Goal: Transaction & Acquisition: Purchase product/service

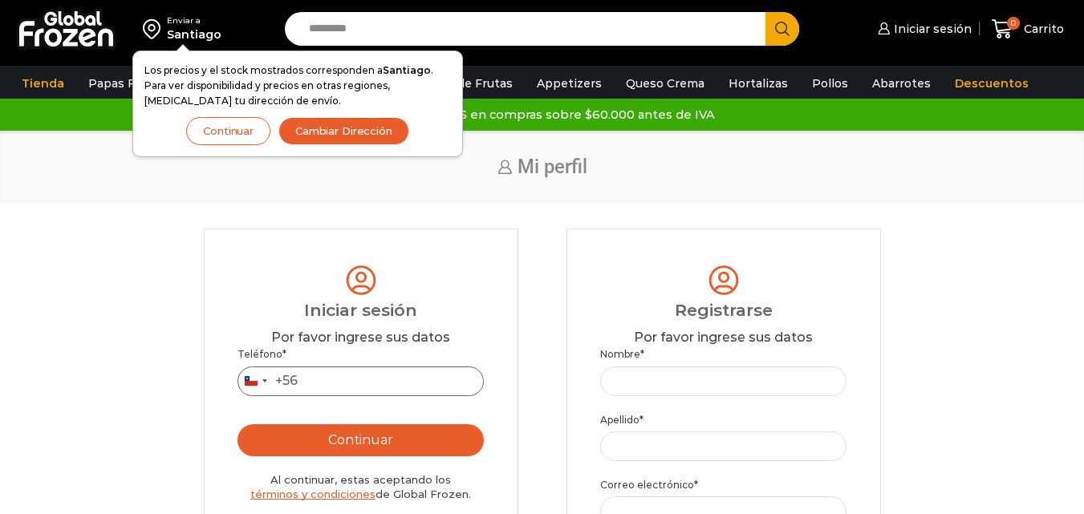
click at [362, 391] on input "Teléfono *" at bounding box center [360, 382] width 247 height 30
type input "*********"
click at [374, 444] on button "Continuar" at bounding box center [360, 440] width 247 height 32
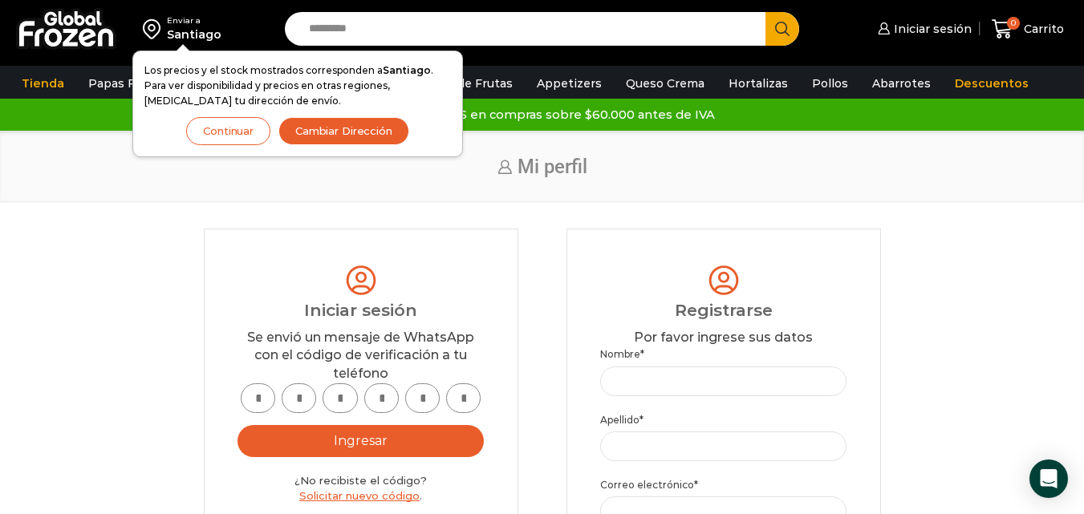
click at [263, 404] on input "text" at bounding box center [258, 398] width 34 height 30
type input "*"
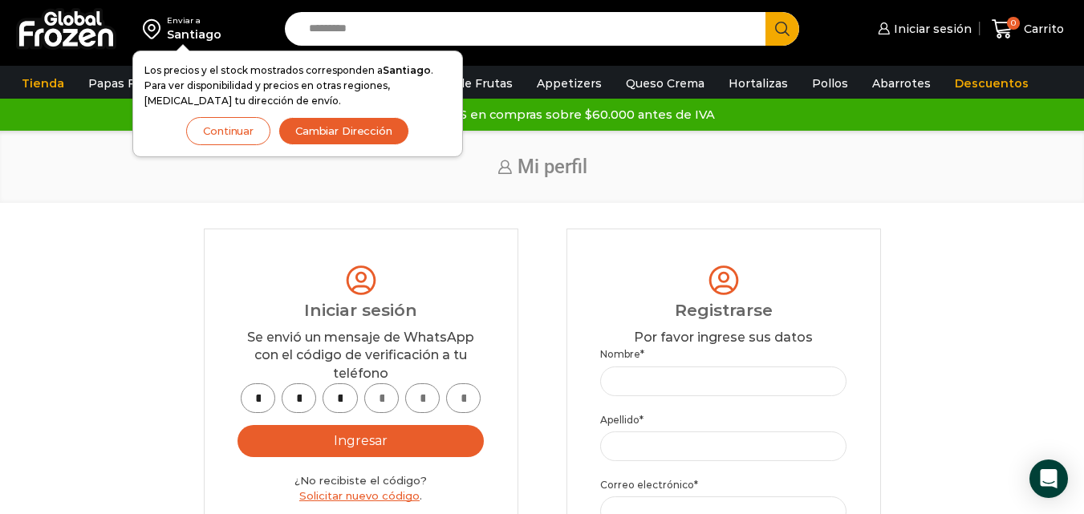
type input "*"
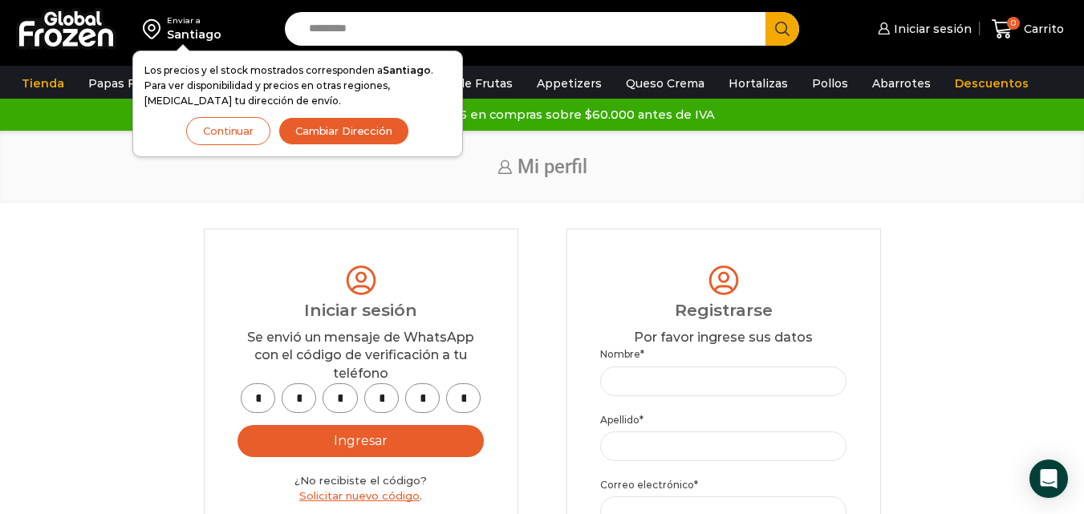
click at [297, 427] on button "Ingresar" at bounding box center [360, 441] width 247 height 32
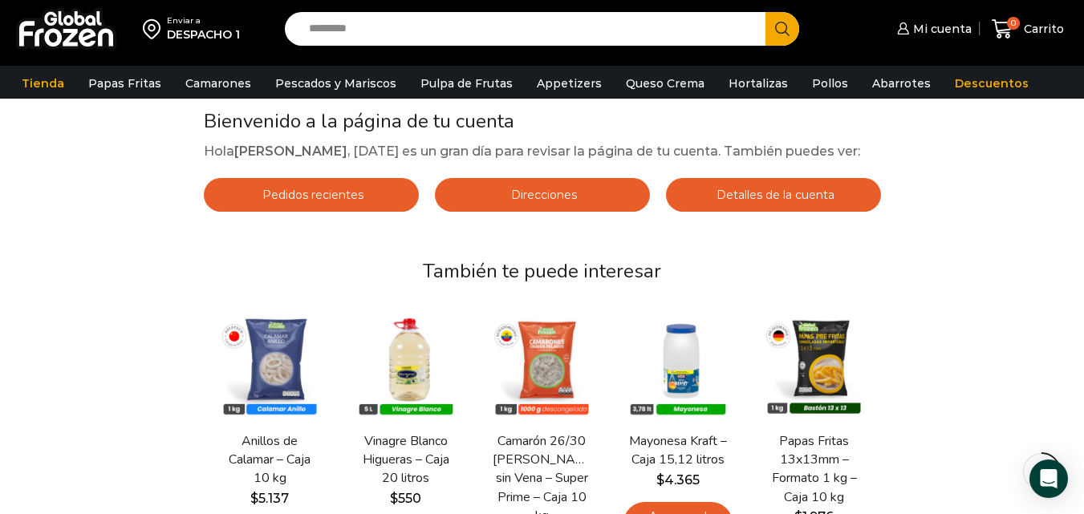
scroll to position [108, 0]
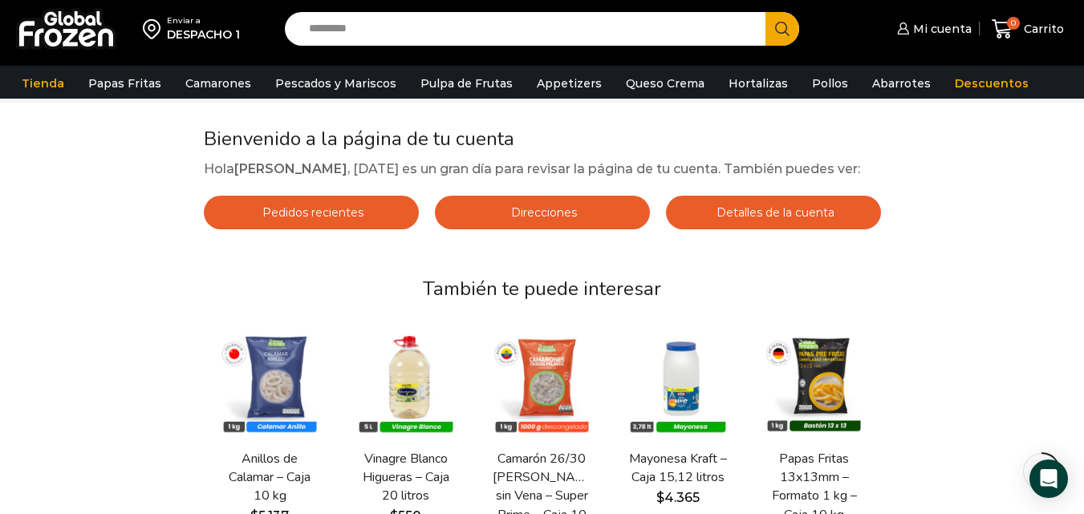
click at [347, 206] on span "Pedidos recientes" at bounding box center [310, 212] width 105 height 14
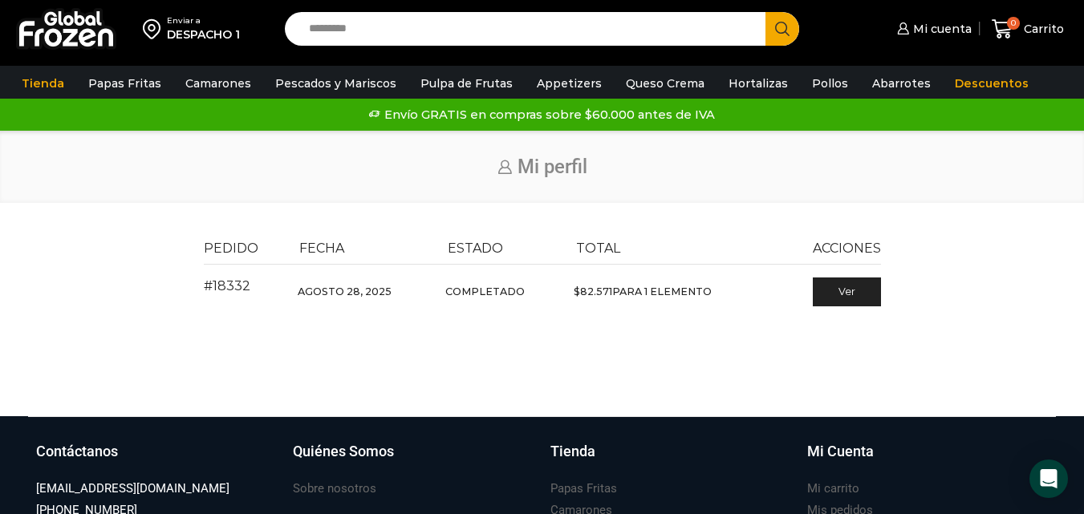
click at [603, 293] on span "$ 82.571" at bounding box center [593, 292] width 39 height 12
click at [501, 286] on td "Completado" at bounding box center [502, 290] width 128 height 51
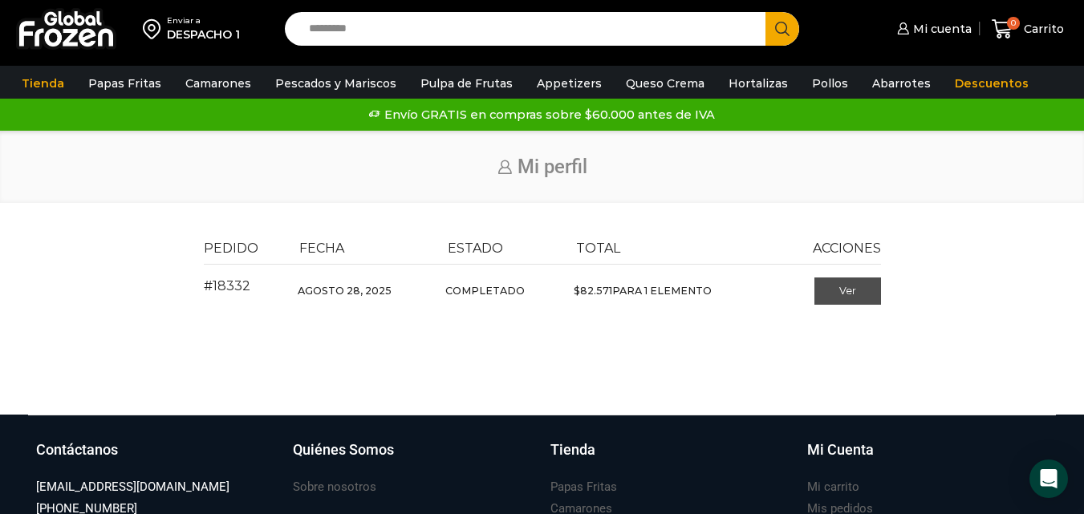
click at [827, 284] on link "Ver" at bounding box center [847, 291] width 67 height 27
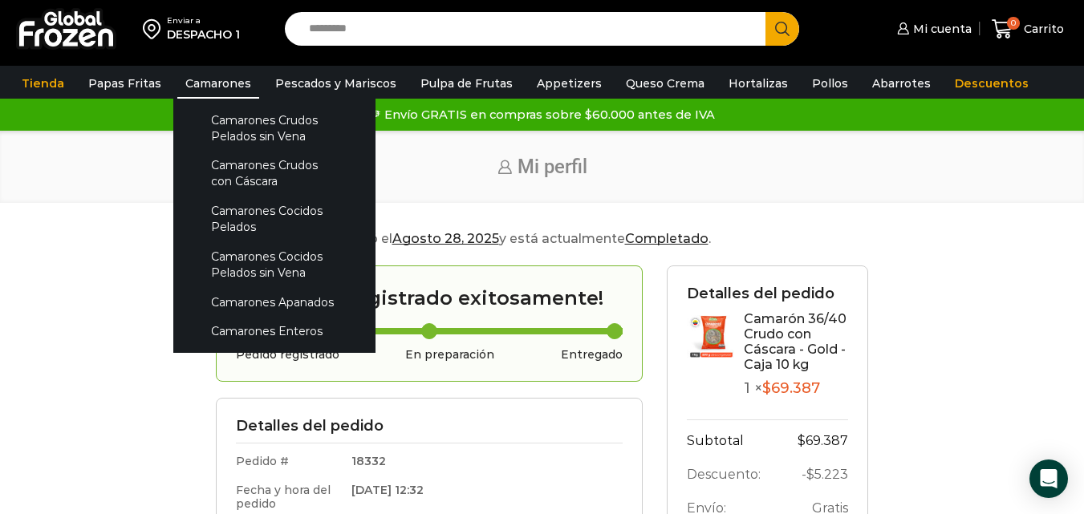
click at [191, 83] on link "Camarones" at bounding box center [218, 83] width 82 height 30
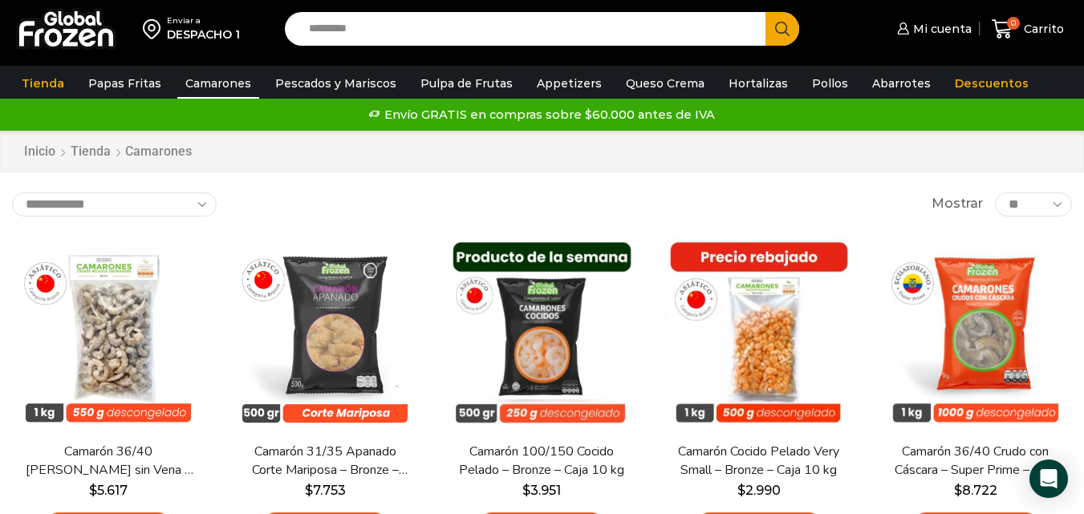
click at [192, 203] on select "**********" at bounding box center [114, 205] width 205 height 24
select select "*****"
click at [12, 193] on select "**********" at bounding box center [114, 205] width 205 height 24
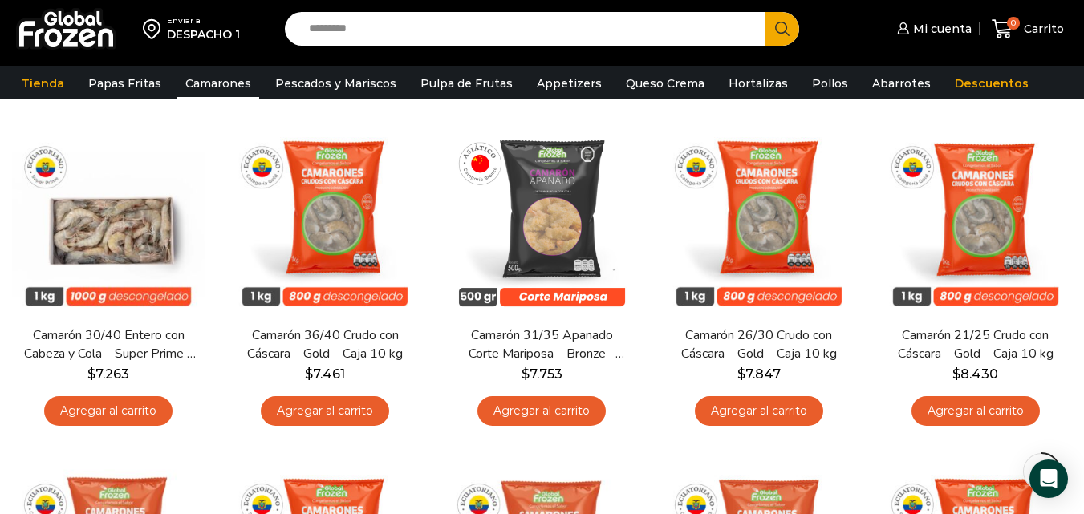
scroll to position [811, 0]
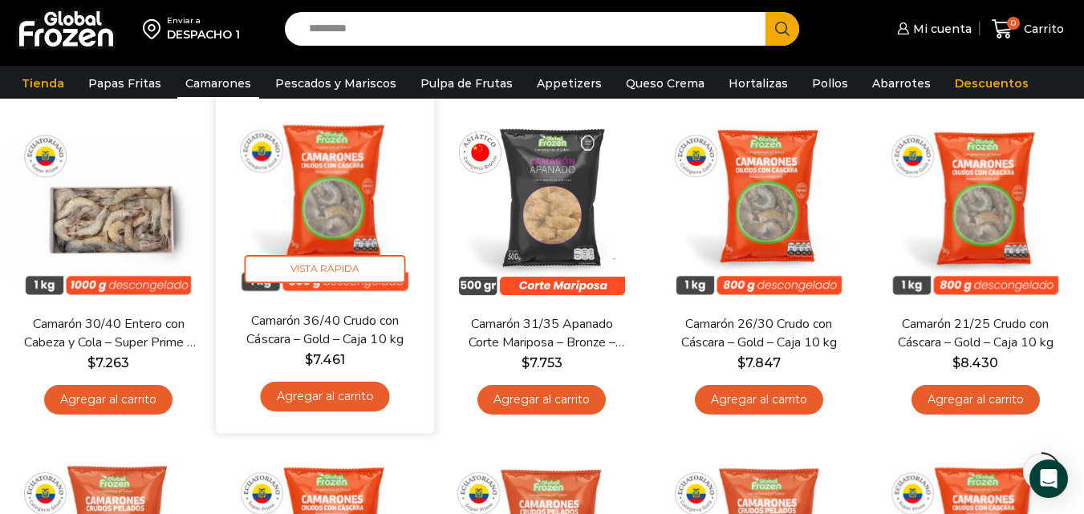
click at [367, 398] on link "Agregar al carrito" at bounding box center [325, 397] width 129 height 30
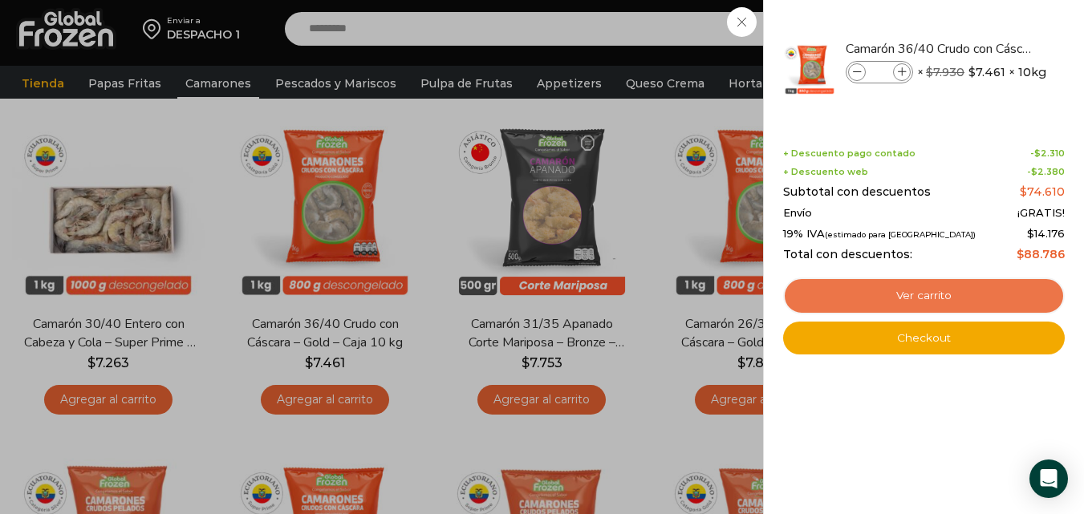
click at [1020, 288] on link "Ver carrito" at bounding box center [924, 296] width 282 height 37
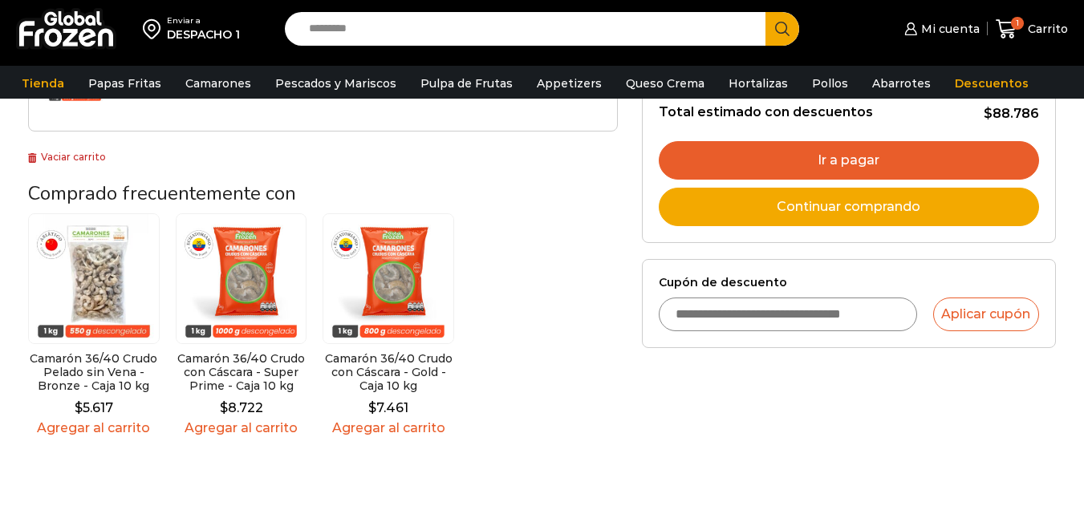
scroll to position [421, 0]
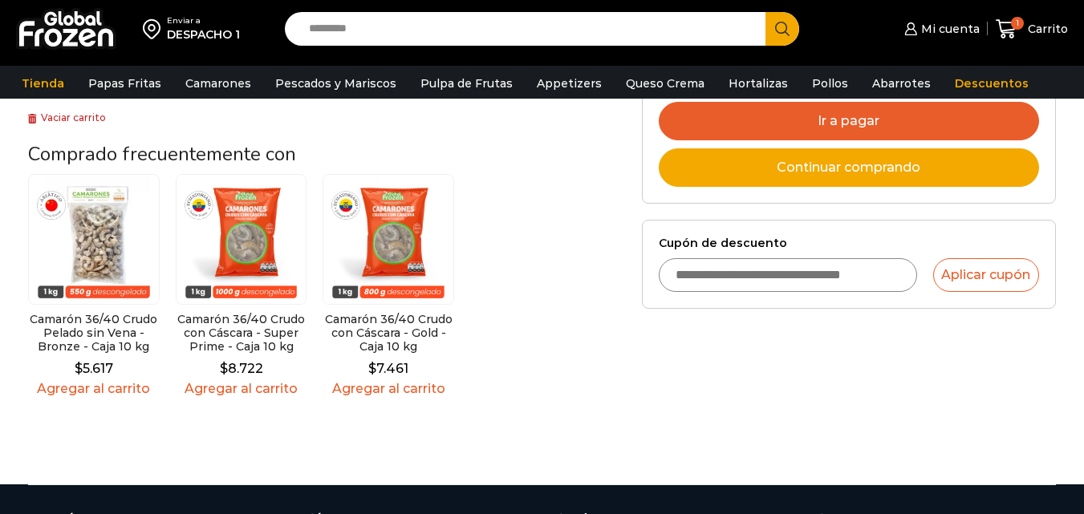
click at [888, 284] on input "Cupón de descuento" at bounding box center [788, 275] width 258 height 34
click at [712, 272] on input "**********" at bounding box center [788, 275] width 258 height 34
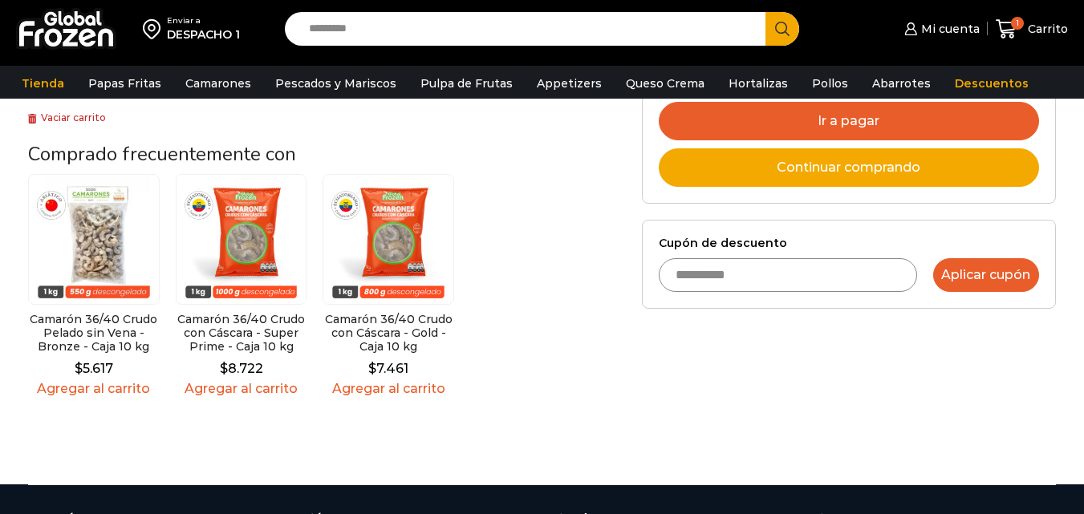
type input "**********"
click at [988, 269] on button "Aplicar cupón" at bounding box center [986, 275] width 106 height 34
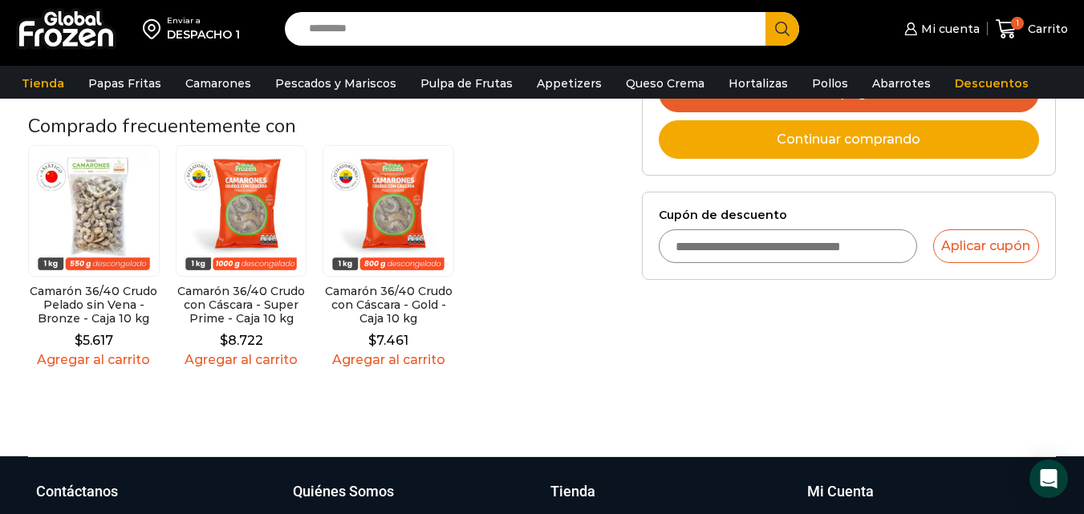
scroll to position [502, 0]
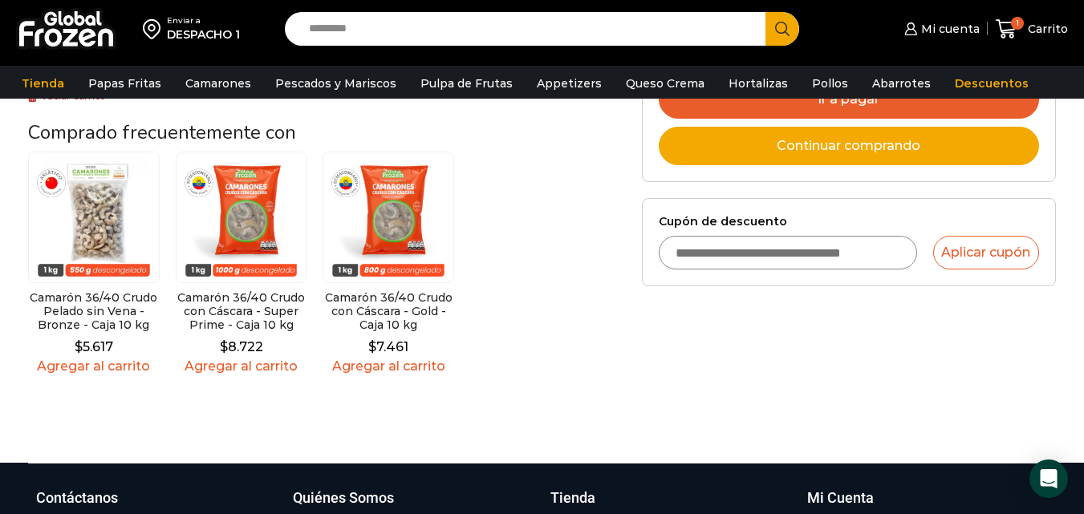
click at [62, 180] on img at bounding box center [94, 218] width 132 height 132
click at [78, 199] on img at bounding box center [94, 218] width 132 height 132
click at [91, 208] on img at bounding box center [94, 218] width 132 height 132
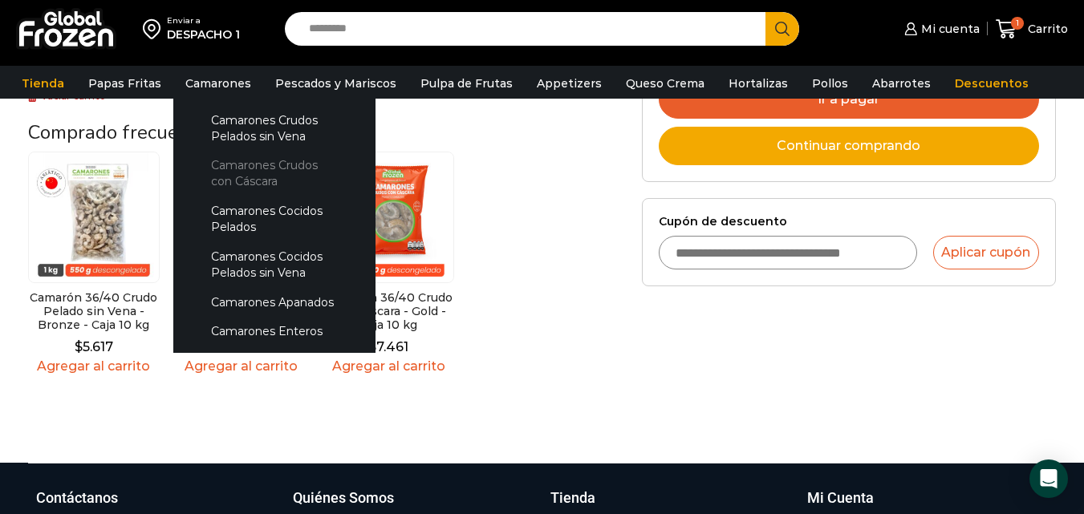
click at [217, 171] on link "Camarones Crudos con Cáscara" at bounding box center [274, 174] width 170 height 46
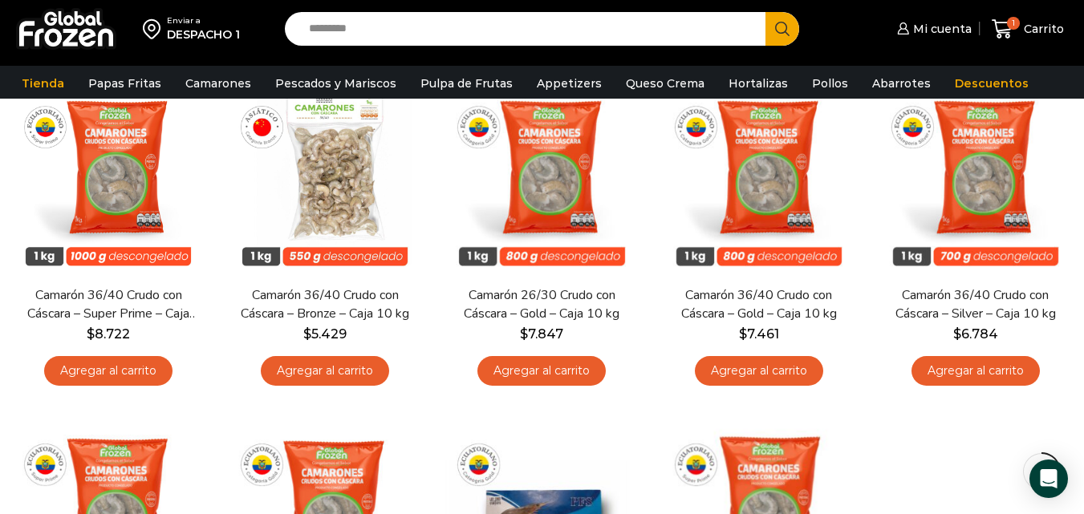
scroll to position [162, 0]
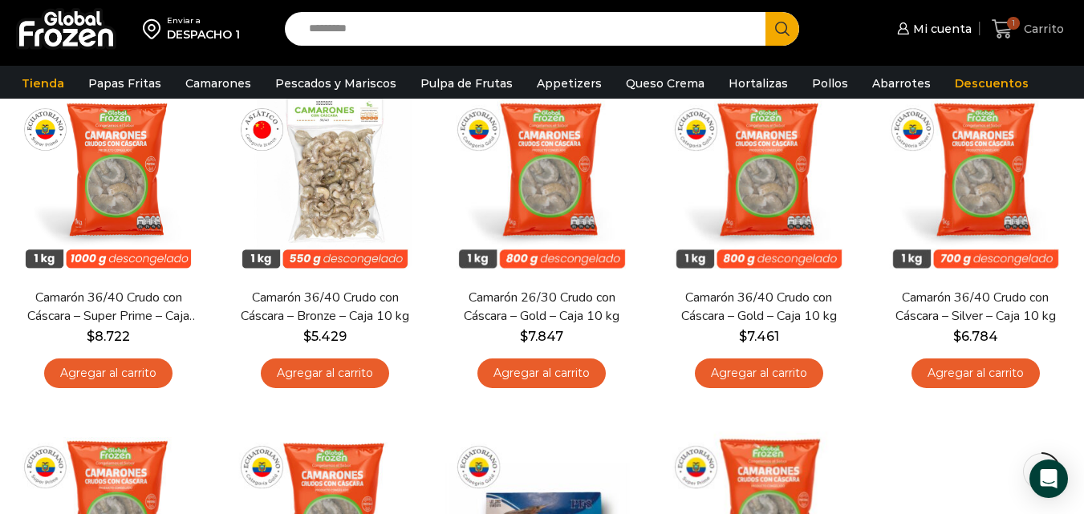
click at [1048, 22] on span "Carrito" at bounding box center [1042, 29] width 44 height 16
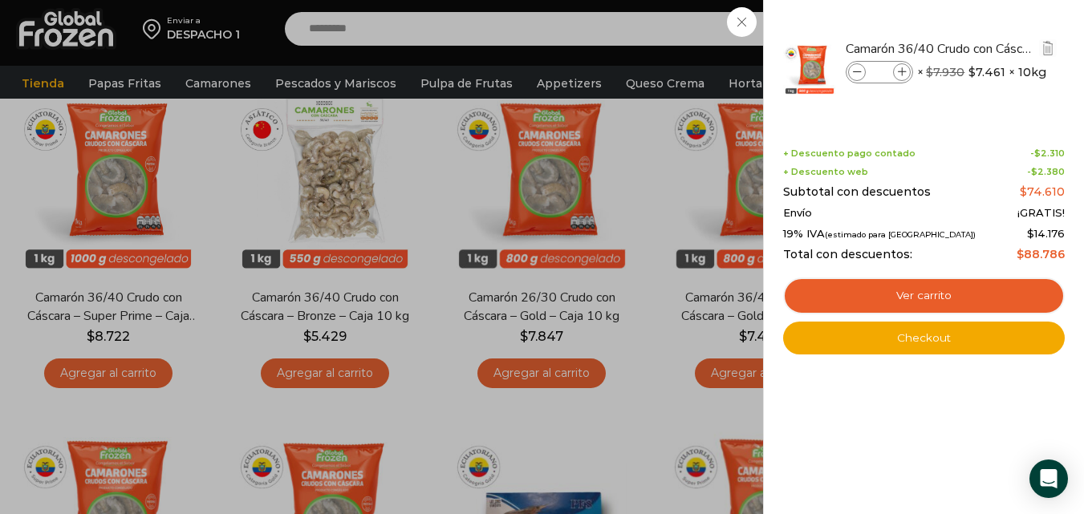
click at [856, 71] on icon at bounding box center [857, 72] width 9 height 9
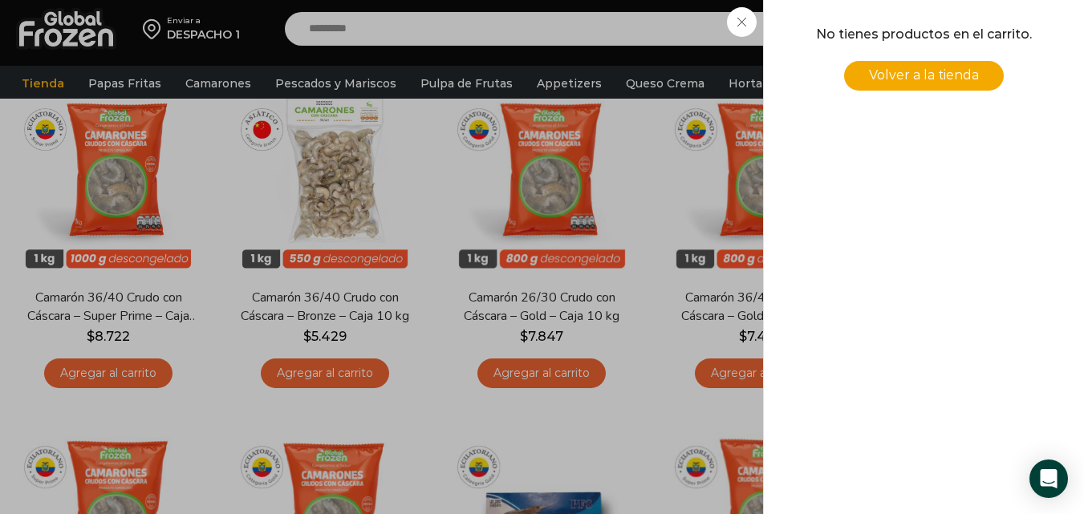
click at [988, 29] on div "0 Carrito 0 0 Shopping Cart No tienes productos en el carrito. Volver a la tien…" at bounding box center [1028, 29] width 80 height 38
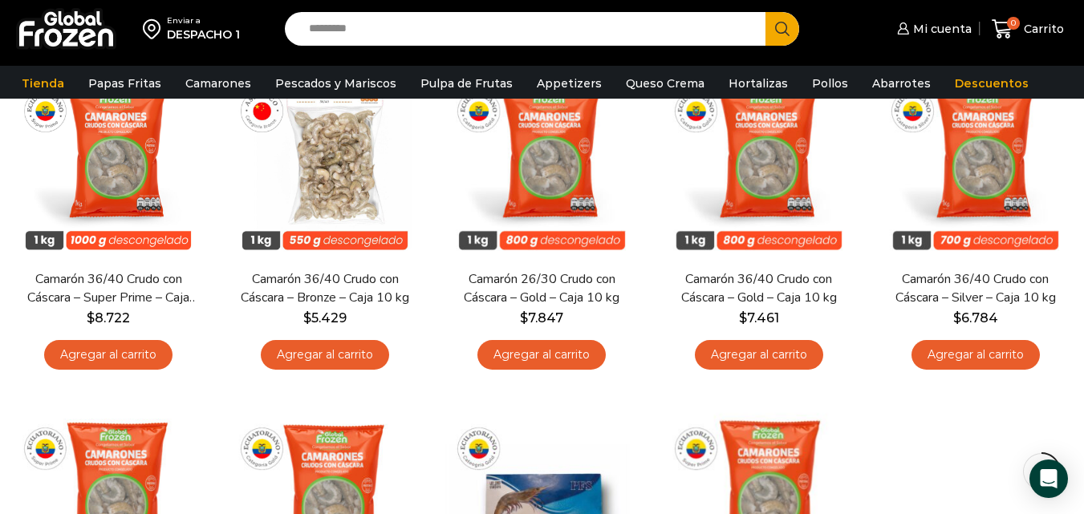
scroll to position [173, 0]
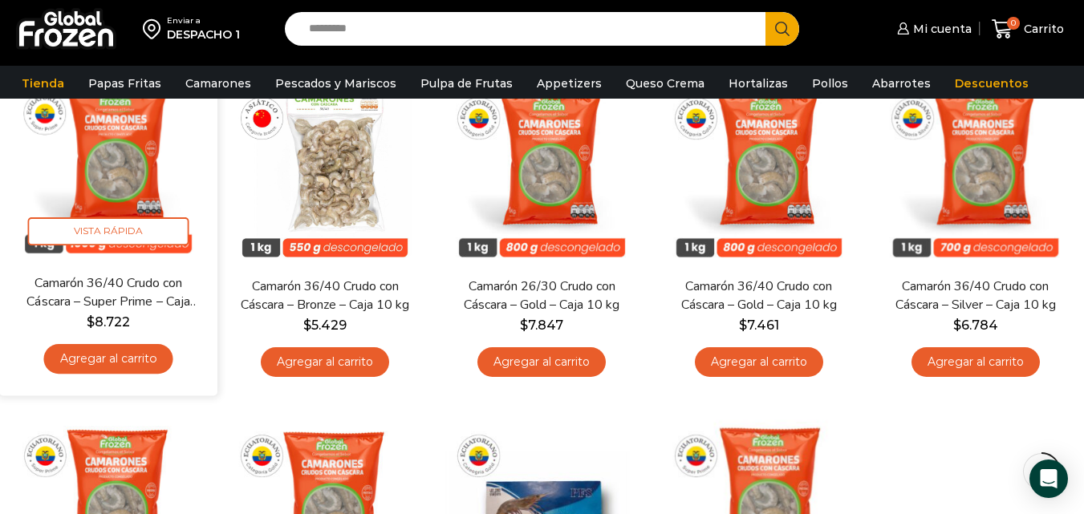
click at [116, 355] on link "Agregar al carrito" at bounding box center [108, 359] width 129 height 30
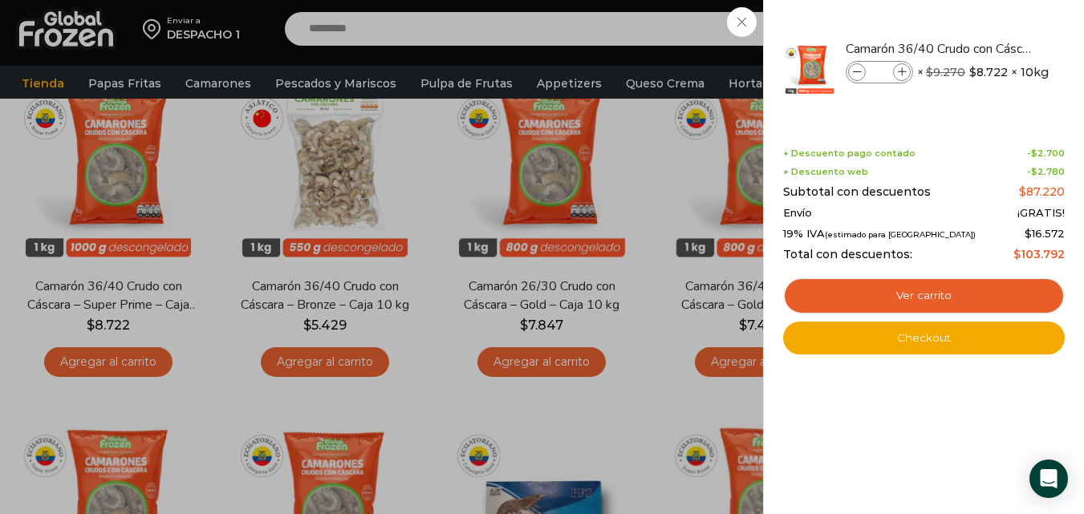
click at [988, 48] on div "1 Carrito 1 1 Shopping Cart *" at bounding box center [1028, 29] width 80 height 38
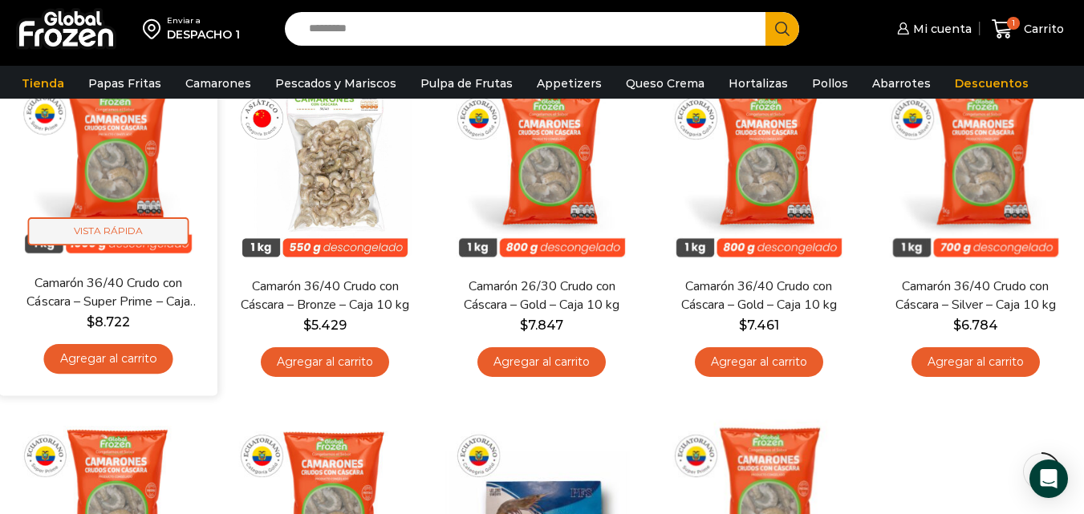
click at [116, 227] on span "Vista Rápida" at bounding box center [108, 231] width 161 height 28
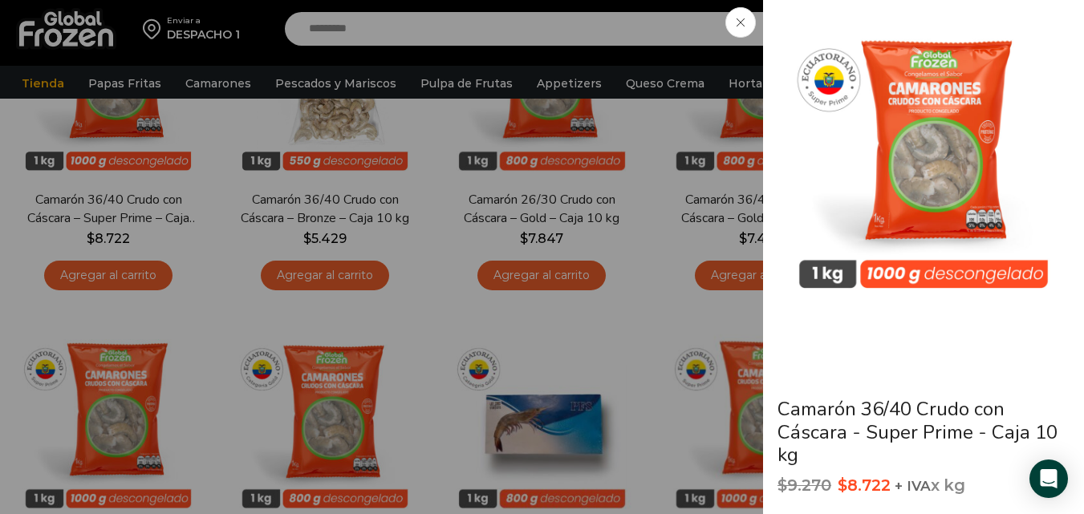
scroll to position [340, 0]
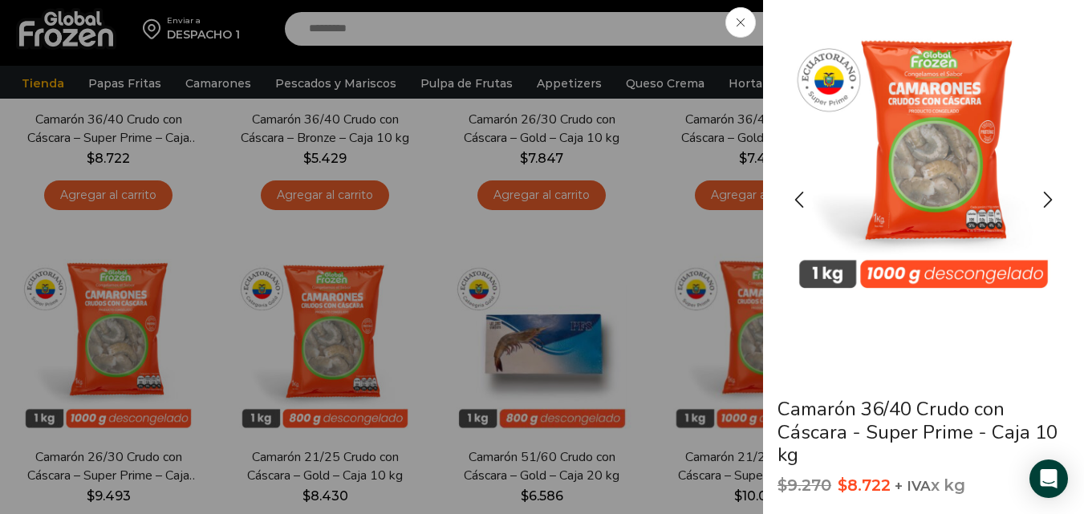
click at [1043, 310] on div at bounding box center [923, 196] width 289 height 368
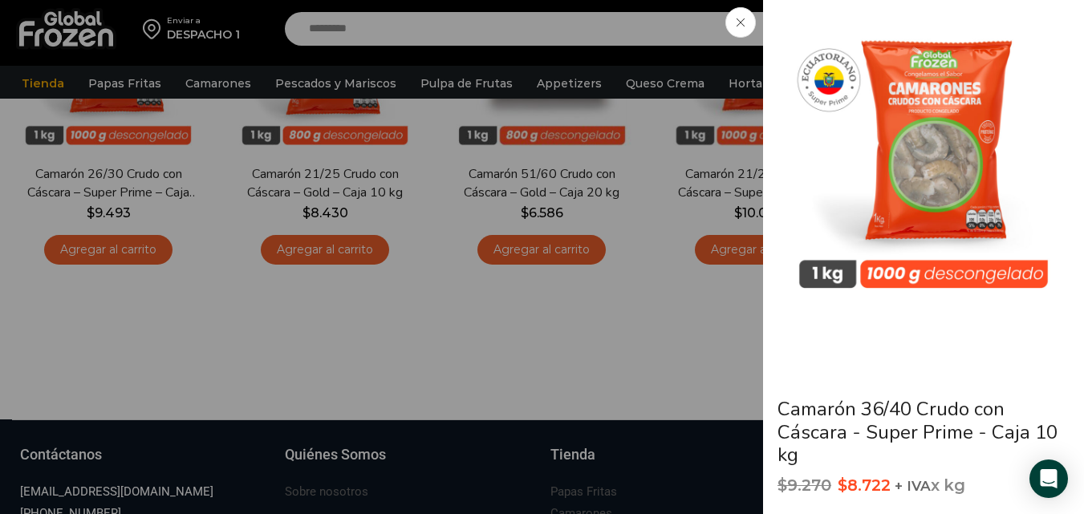
scroll to position [32, 0]
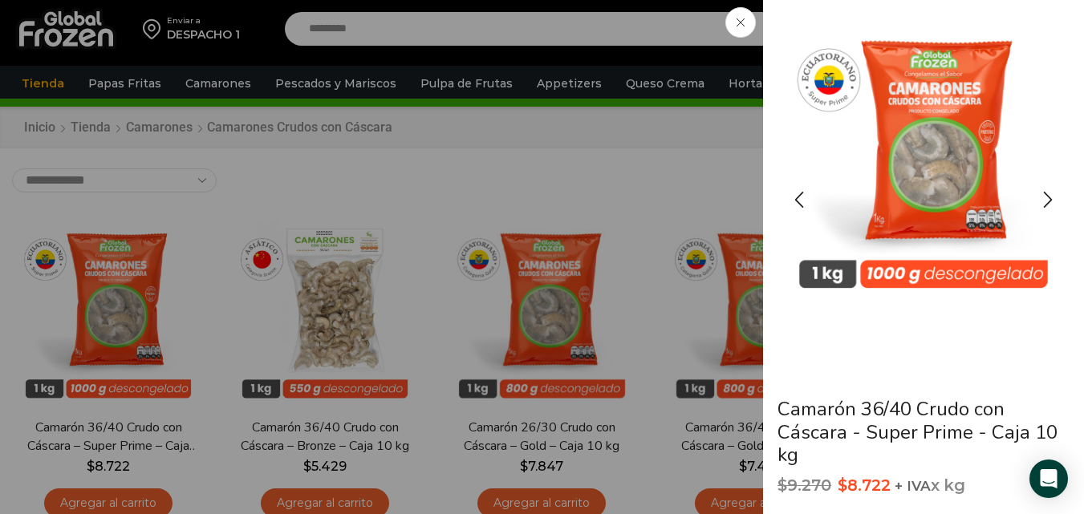
click at [1009, 177] on img "1 / 3" at bounding box center [923, 156] width 289 height 289
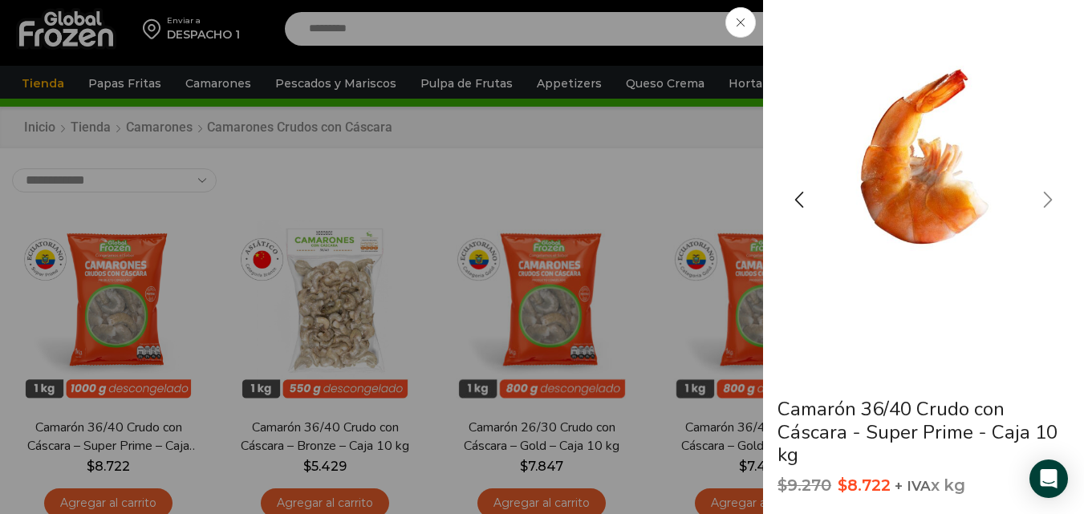
click at [1050, 191] on div "Next slide" at bounding box center [1048, 200] width 40 height 40
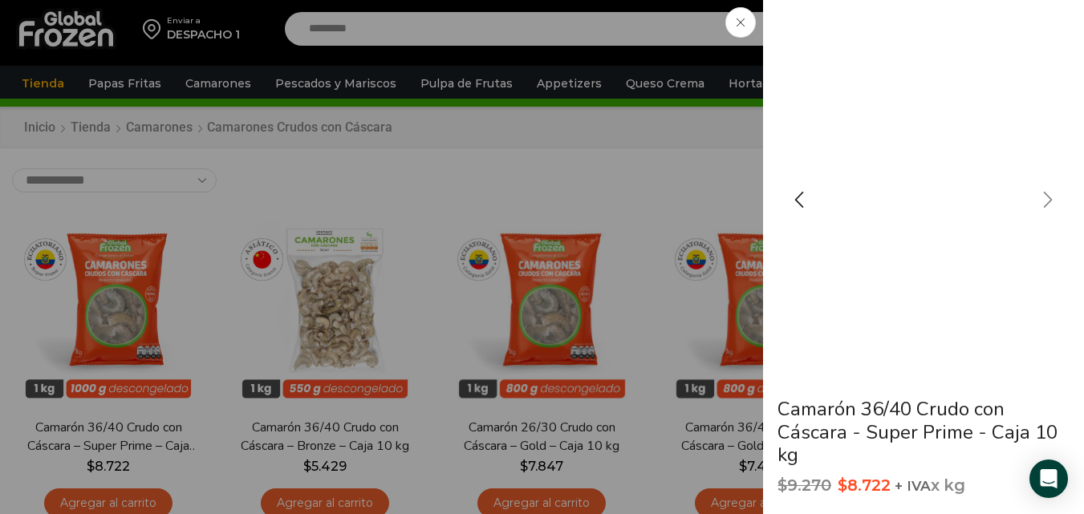
click at [1050, 191] on div "Next slide" at bounding box center [1048, 200] width 40 height 40
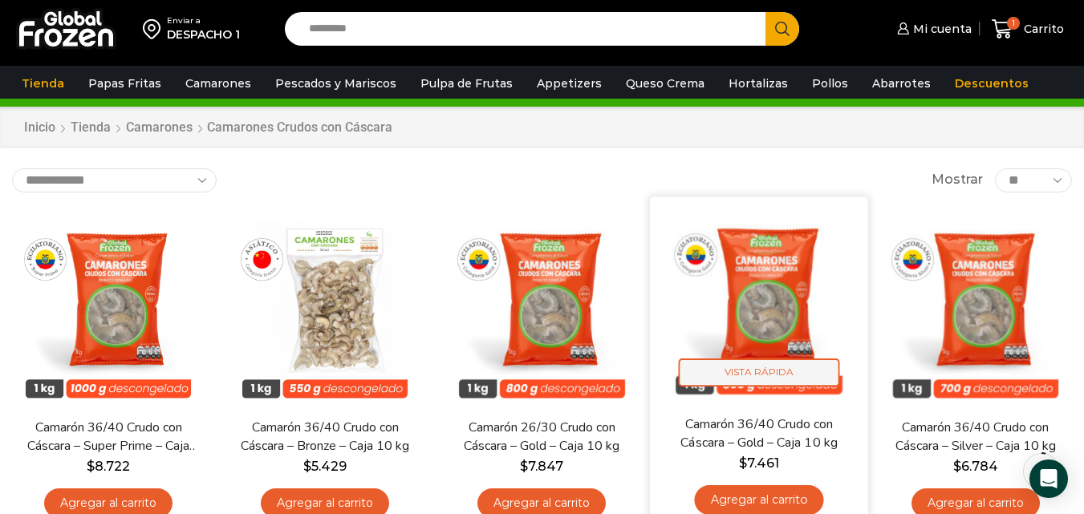
click at [781, 371] on span "Vista Rápida" at bounding box center [758, 373] width 161 height 28
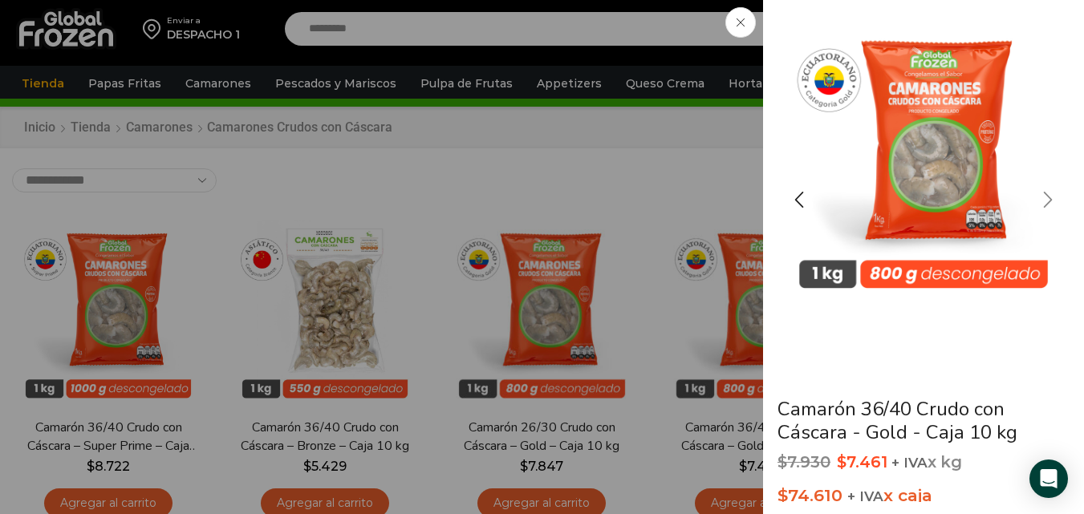
click at [1048, 197] on div "Next slide" at bounding box center [1048, 200] width 40 height 40
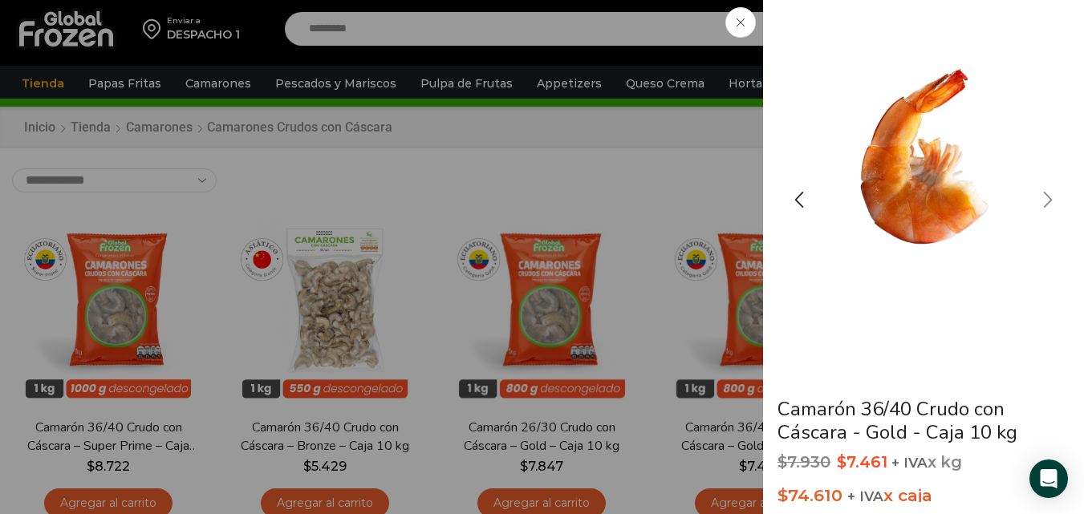
click at [1048, 197] on div "Next slide" at bounding box center [1048, 200] width 40 height 40
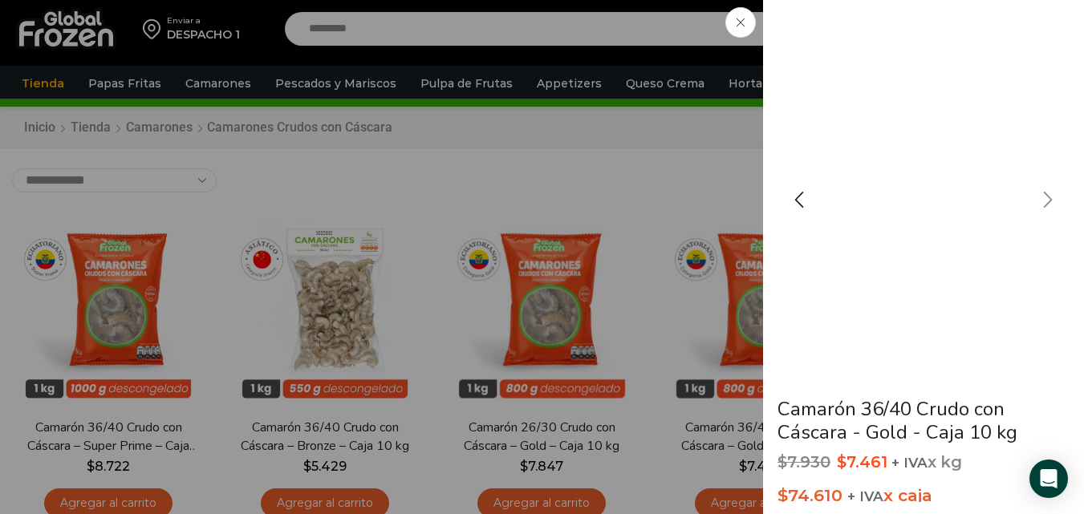
click at [1048, 197] on div "Next slide" at bounding box center [1048, 200] width 40 height 40
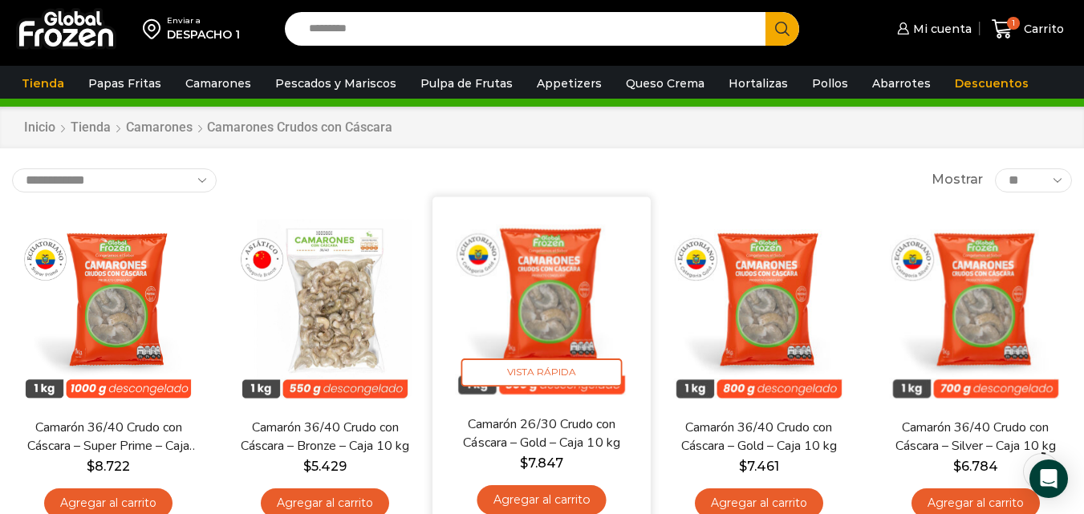
click at [578, 357] on img at bounding box center [542, 306] width 194 height 194
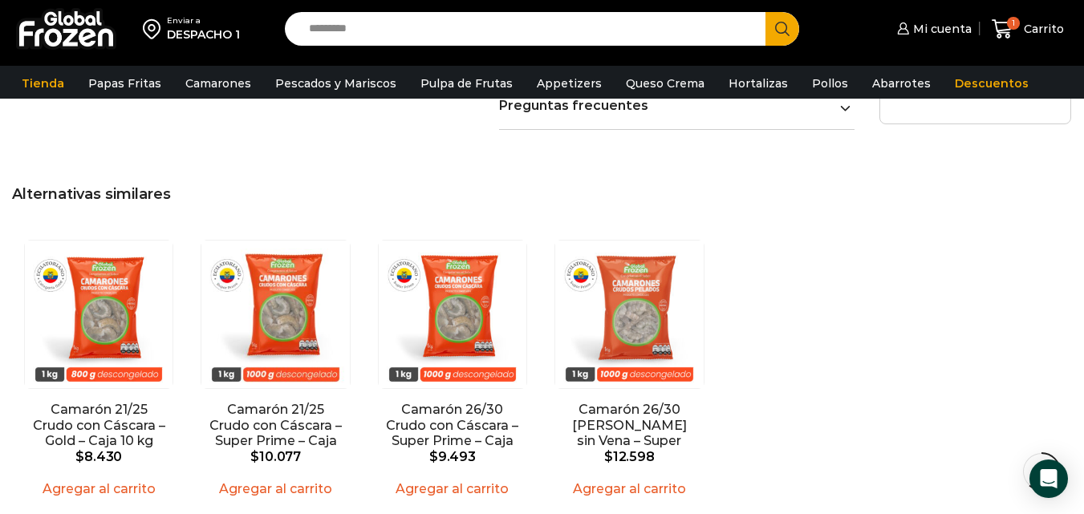
scroll to position [1270, 0]
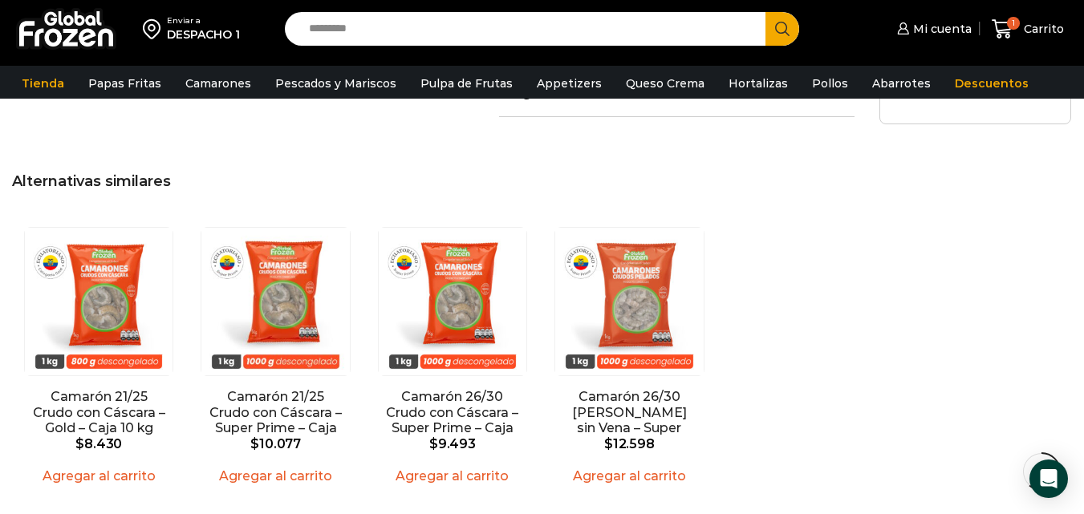
click at [1083, 335] on html "WordPress WooCommerce Themes Enviar a DESPACHO 1 Search input Search Mi cuenta" at bounding box center [542, 41] width 1084 height 2623
drag, startPoint x: 1080, startPoint y: 266, endPoint x: 1090, endPoint y: 263, distance: 10.9
click at [1083, 262] on html "WordPress WooCommerce Themes Enviar a DESPACHO 1 Search input Search Mi cuenta" at bounding box center [542, 41] width 1084 height 2623
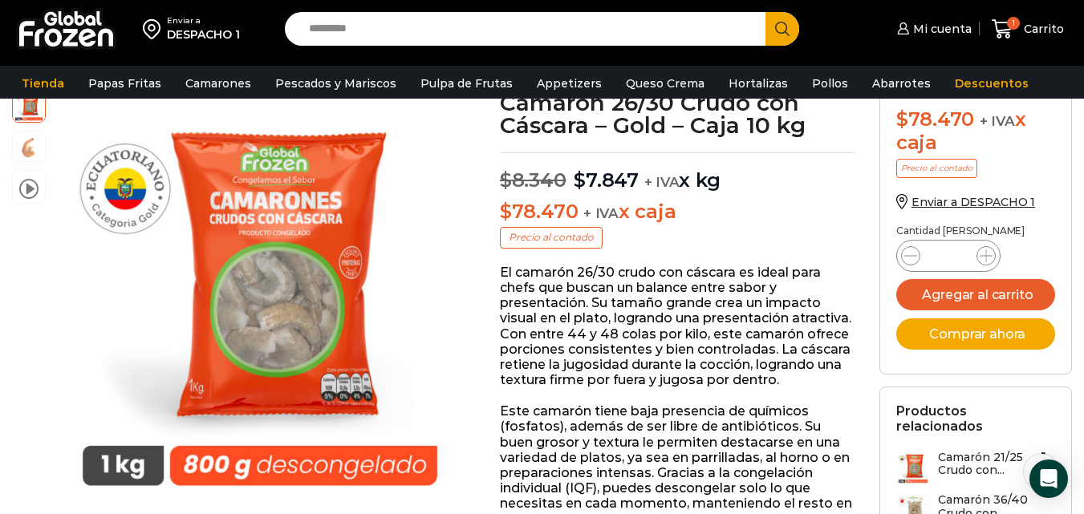
scroll to position [69, 0]
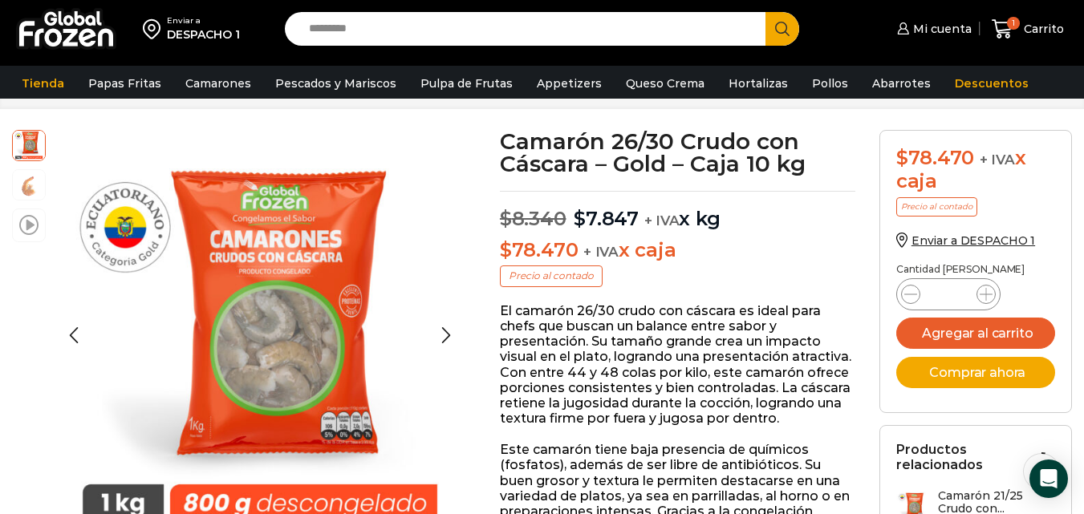
click at [37, 218] on span at bounding box center [28, 224] width 19 height 22
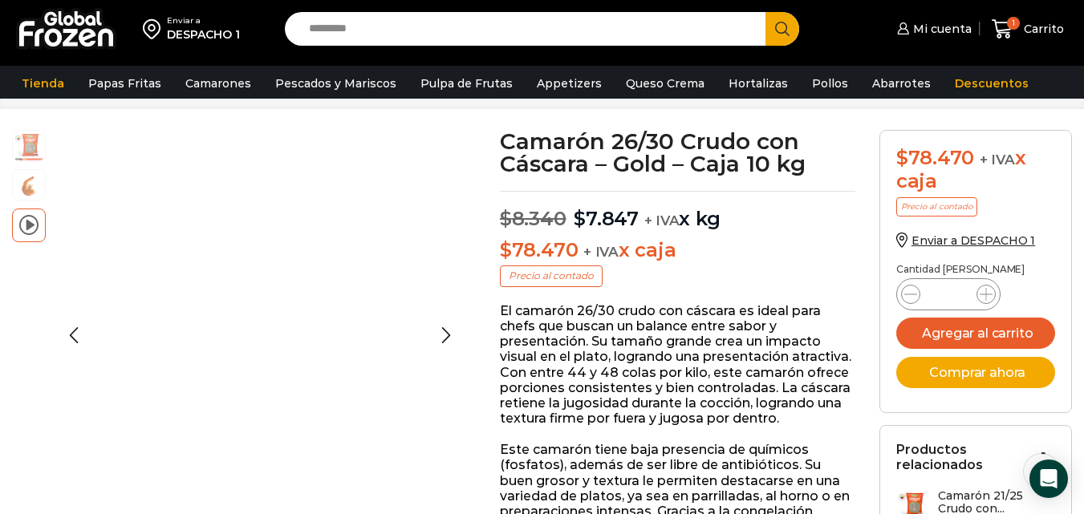
click at [30, 227] on span at bounding box center [28, 224] width 19 height 22
click at [32, 221] on span at bounding box center [28, 224] width 19 height 22
click at [23, 144] on img at bounding box center [29, 144] width 32 height 32
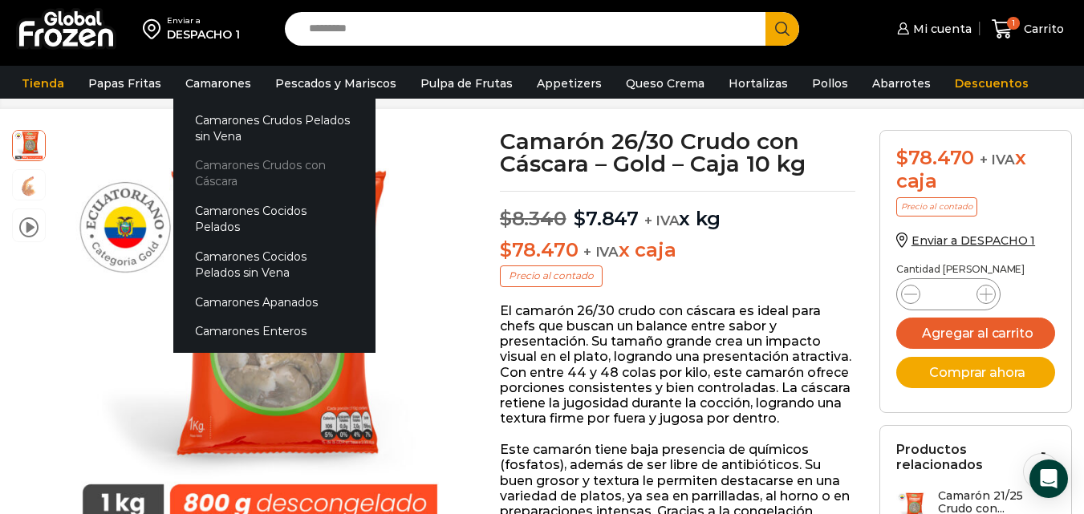
click at [224, 162] on link "Camarones Crudos con Cáscara" at bounding box center [274, 174] width 202 height 46
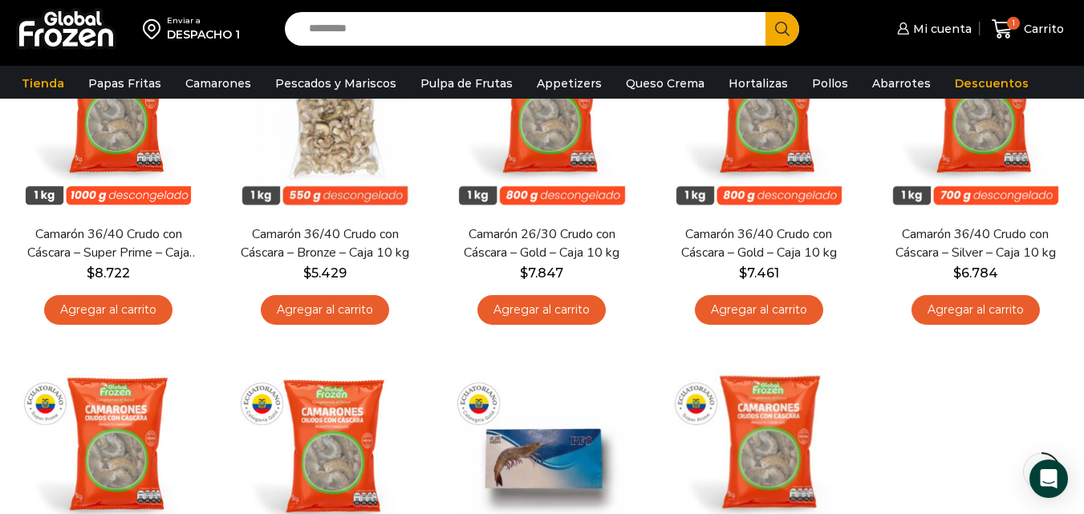
scroll to position [228, 0]
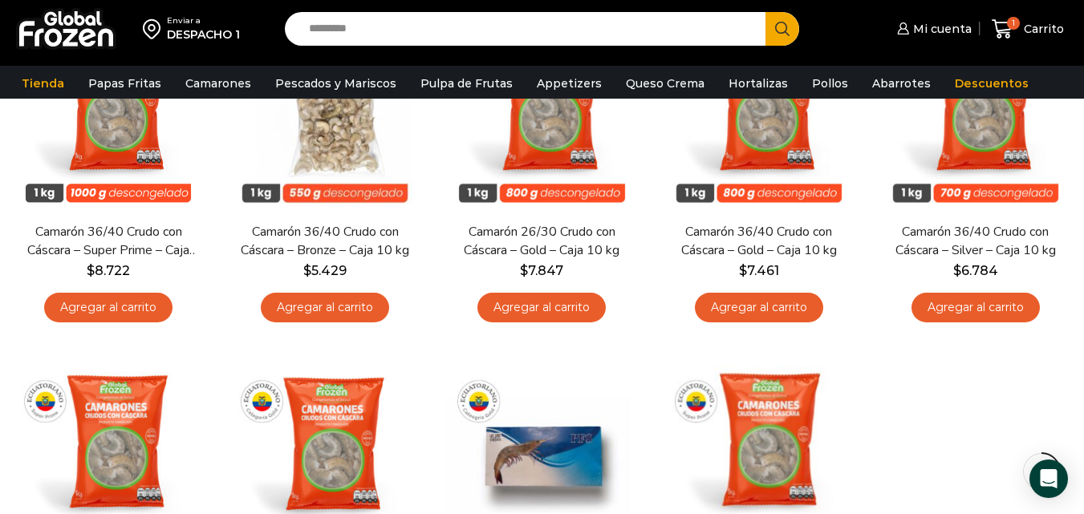
click at [1083, 182] on html "WordPress WooCommerce Themes Enviar a DESPACHO 1 Search input Search Mi cuenta" at bounding box center [542, 462] width 1084 height 1381
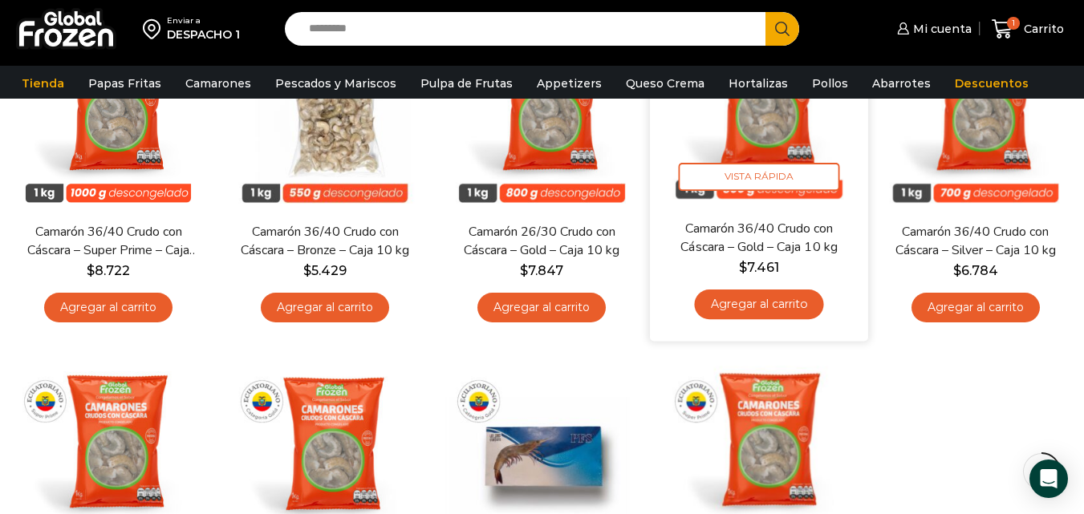
click at [774, 221] on link "Camarón 36/40 Crudo con Cáscara – Gold – Caja 10 kg" at bounding box center [758, 238] width 175 height 38
click at [813, 184] on span "Vista Rápida" at bounding box center [758, 177] width 161 height 28
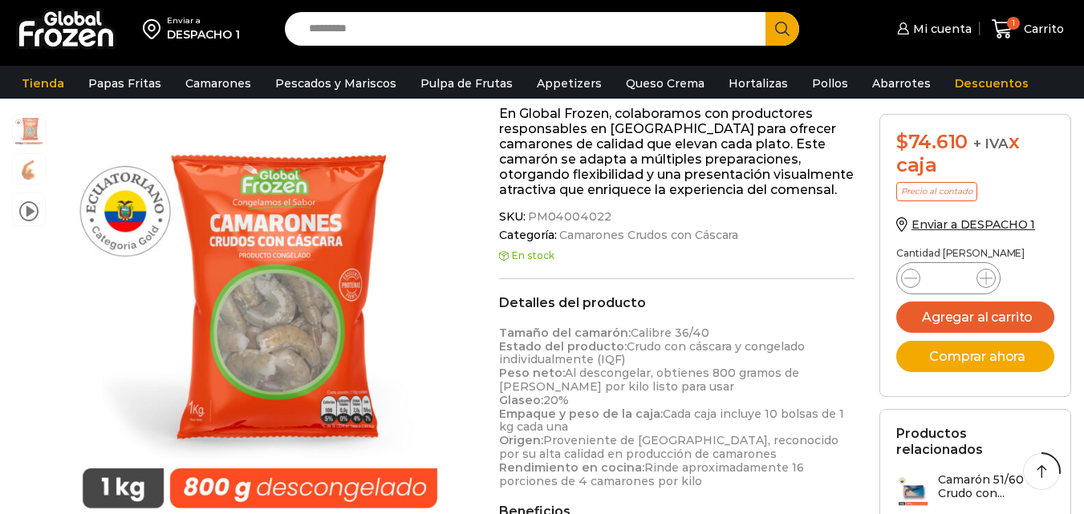
scroll to position [624, 0]
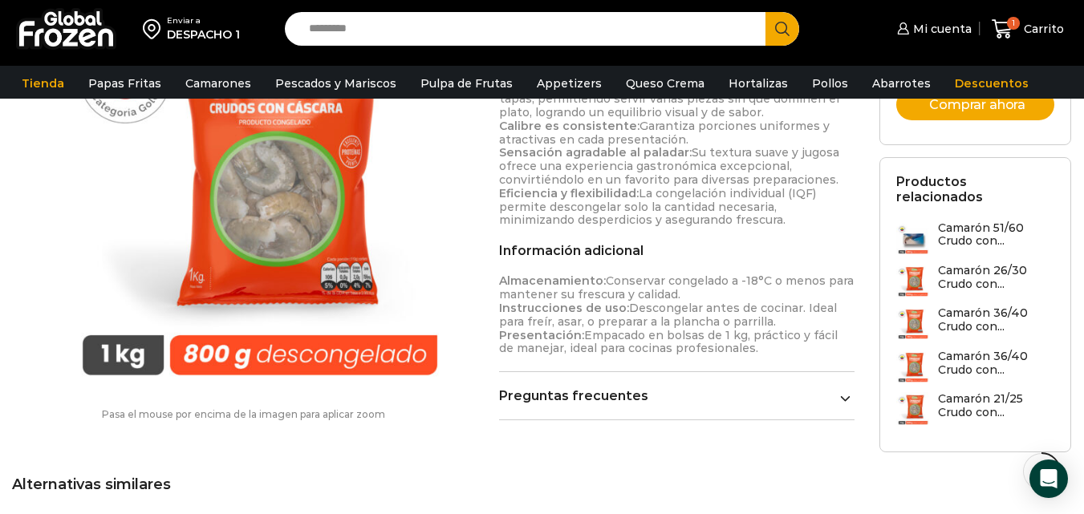
click at [1083, 258] on html "WordPress WooCommerce Themes Enviar a DESPACHO 1 Search input Search Mi cuenta" at bounding box center [542, 289] width 1084 height 2733
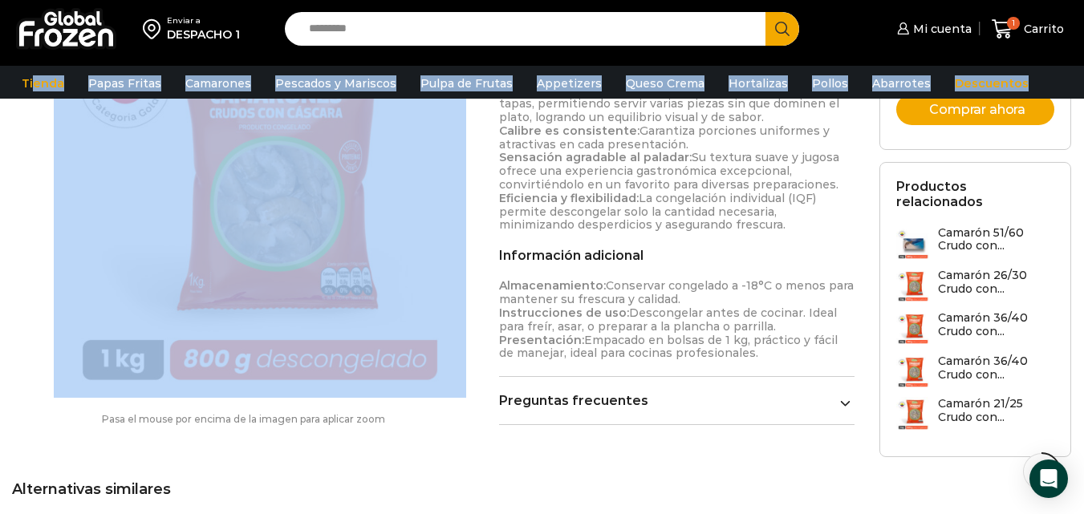
drag, startPoint x: 24, startPoint y: 155, endPoint x: 44, endPoint y: 99, distance: 59.6
click at [33, 94] on div "Enviar a DESPACHO 1 Search input Search Mi cuenta" at bounding box center [542, 125] width 1084 height 2394
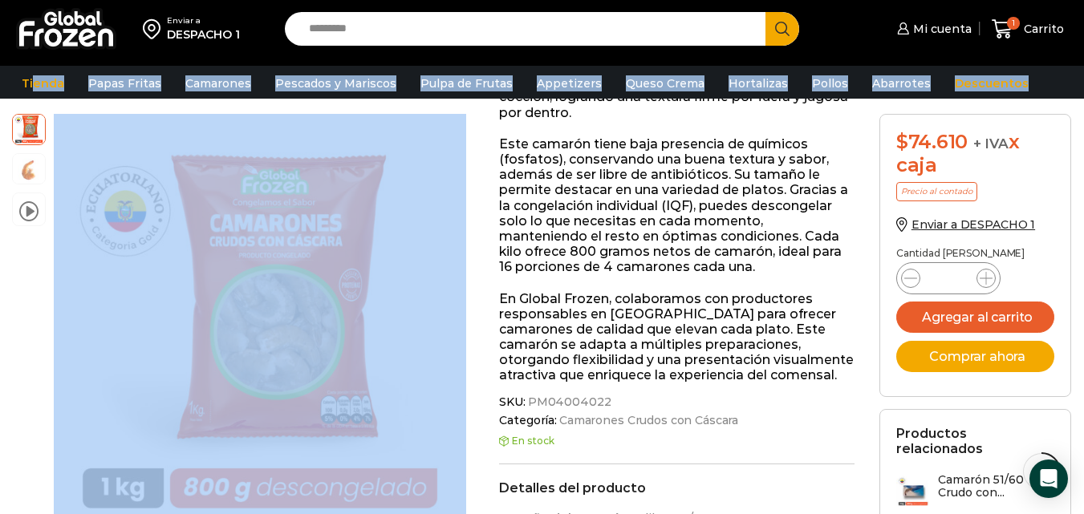
scroll to position [326, 0]
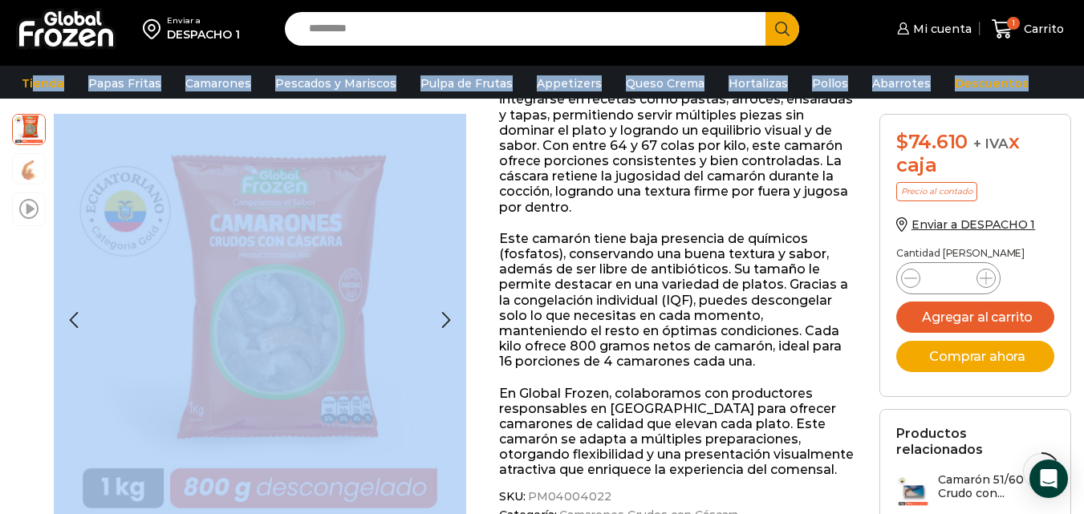
click at [33, 205] on span at bounding box center [28, 208] width 19 height 22
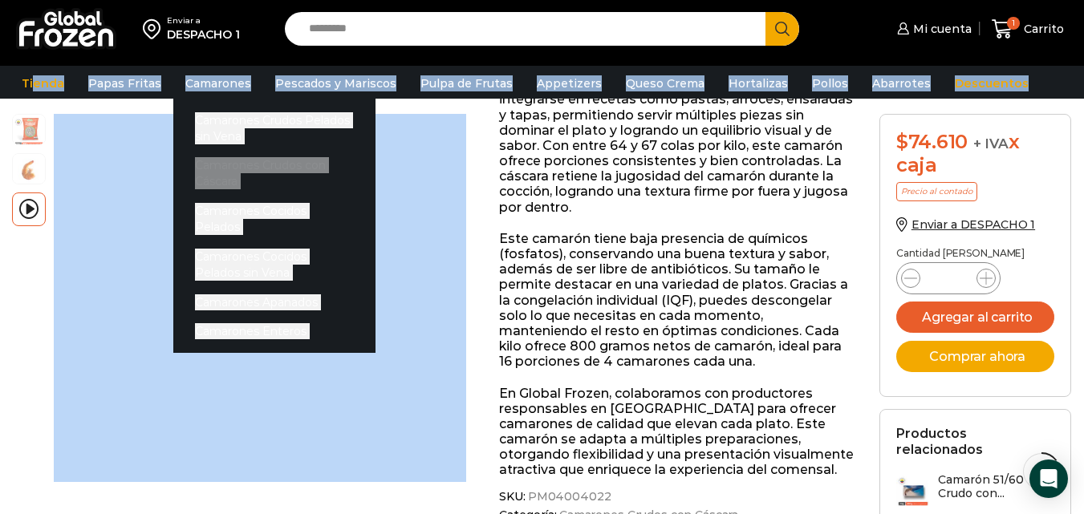
click at [216, 173] on link "Camarones Crudos con Cáscara" at bounding box center [274, 174] width 202 height 46
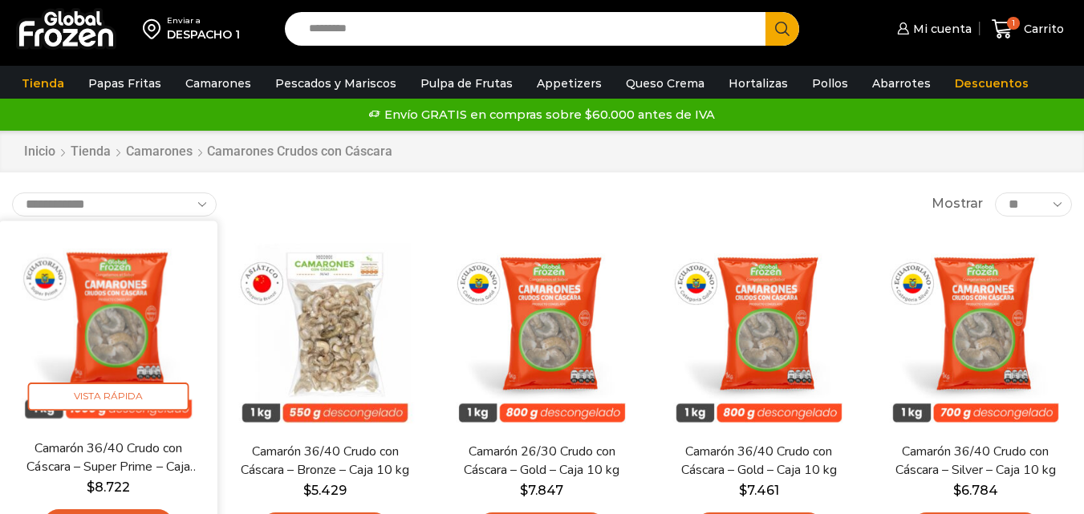
click at [152, 454] on link "Camarón 36/40 Crudo con Cáscara – Super Prime – Caja 10 kg" at bounding box center [108, 458] width 175 height 38
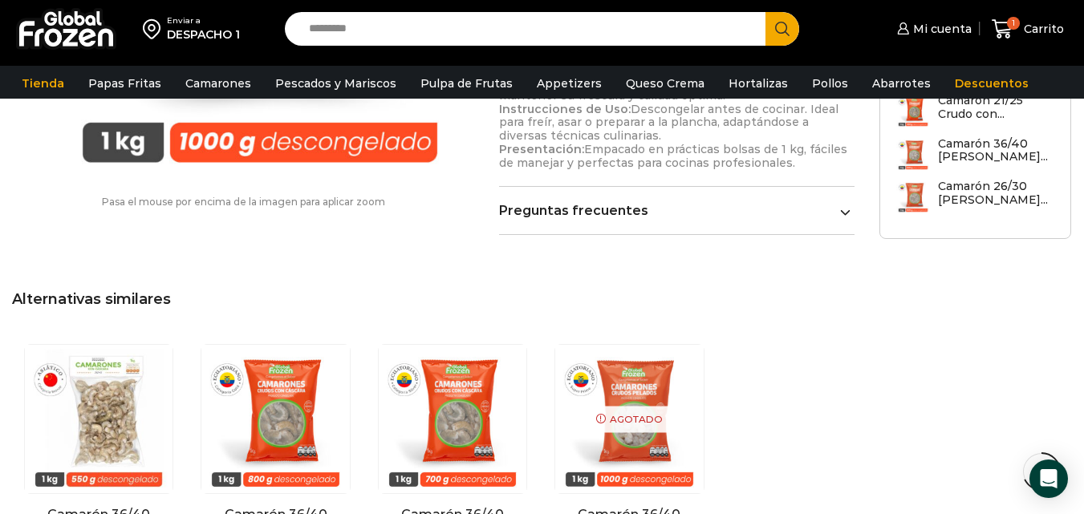
scroll to position [1986, 0]
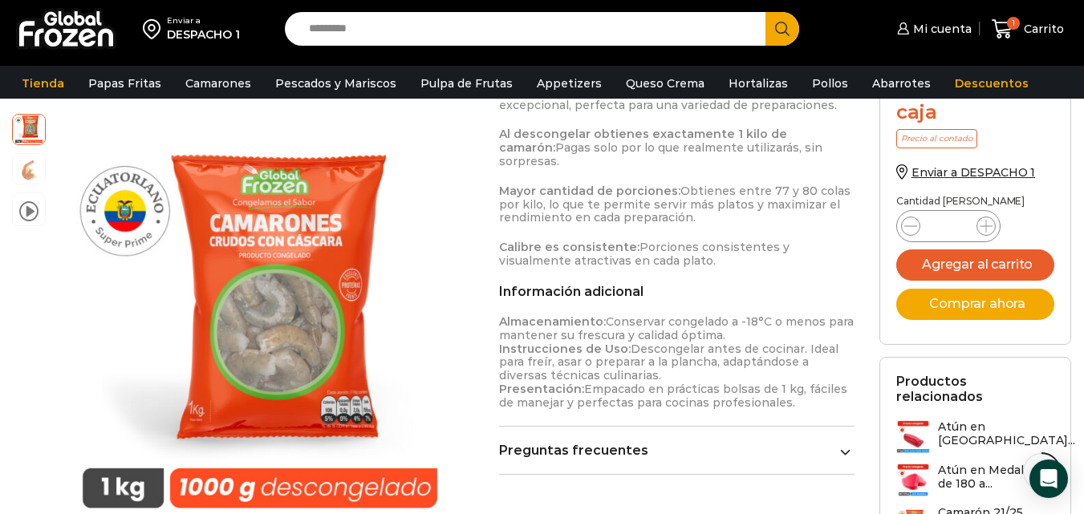
scroll to position [1302, 0]
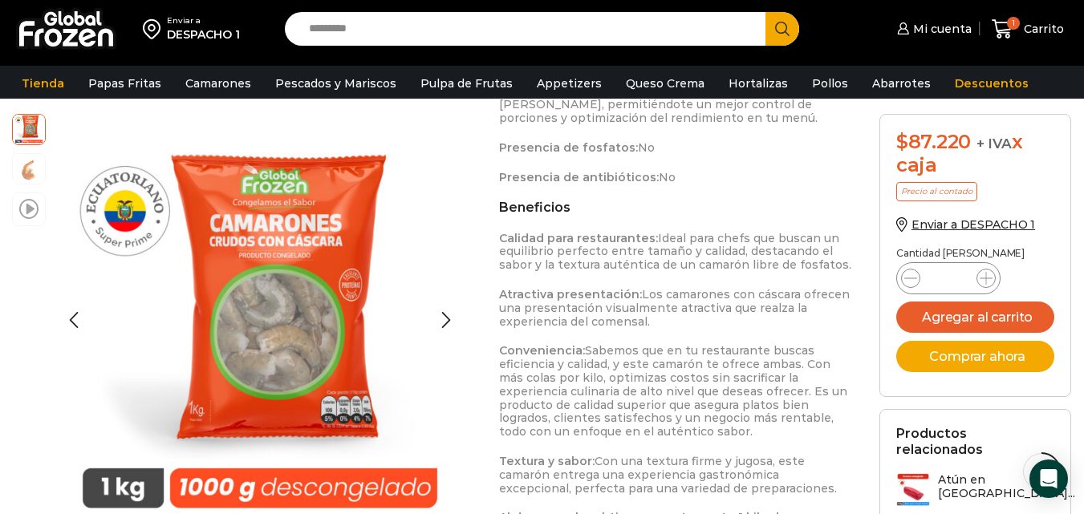
click at [26, 211] on span at bounding box center [28, 208] width 19 height 22
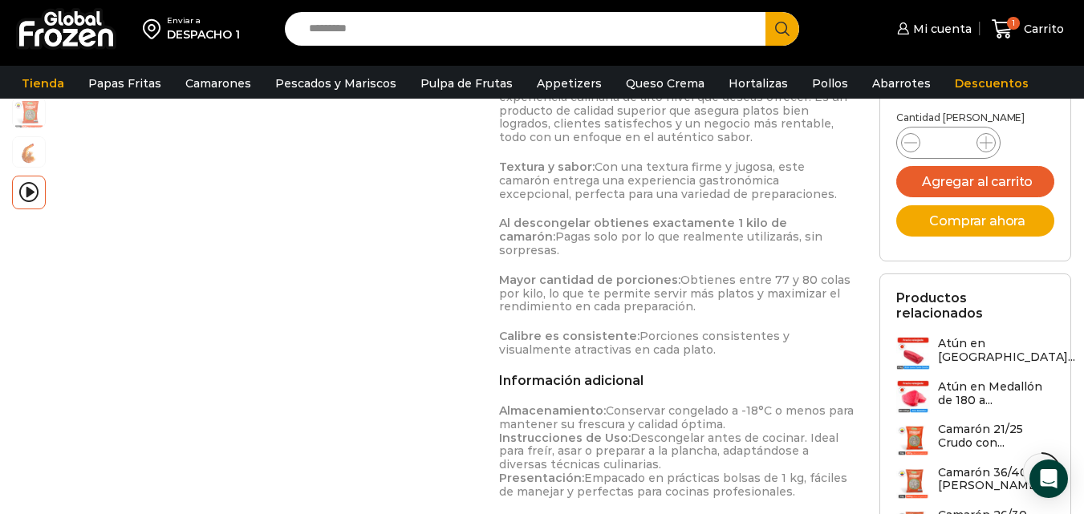
scroll to position [1602, 0]
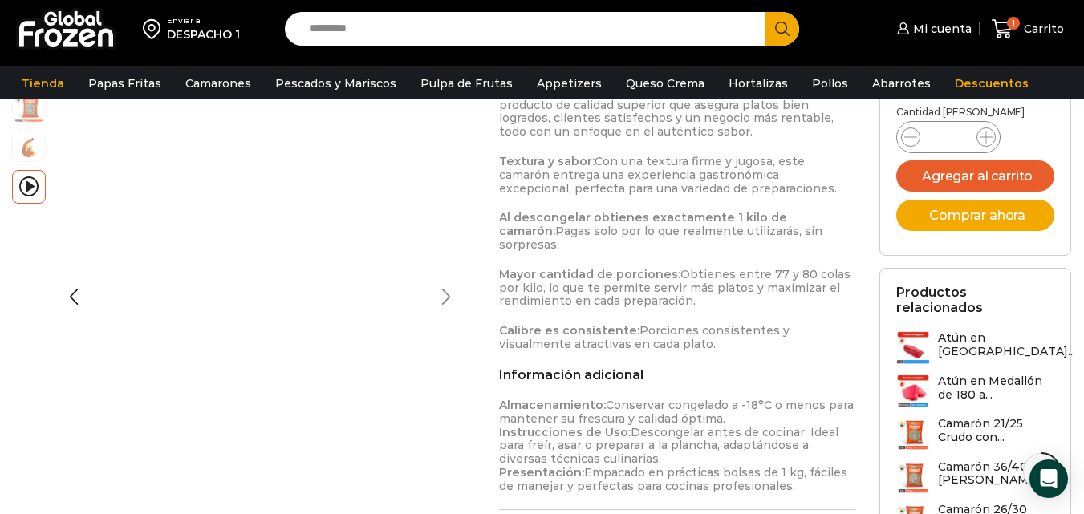
click at [436, 312] on div "Next slide" at bounding box center [446, 298] width 40 height 40
click at [432, 310] on div "Next slide" at bounding box center [446, 298] width 40 height 40
click at [432, 306] on div "Next slide" at bounding box center [446, 298] width 40 height 40
click at [60, 263] on iframe "3 / 3" at bounding box center [260, 272] width 412 height 363
click at [75, 292] on div "Previous slide" at bounding box center [74, 298] width 40 height 40
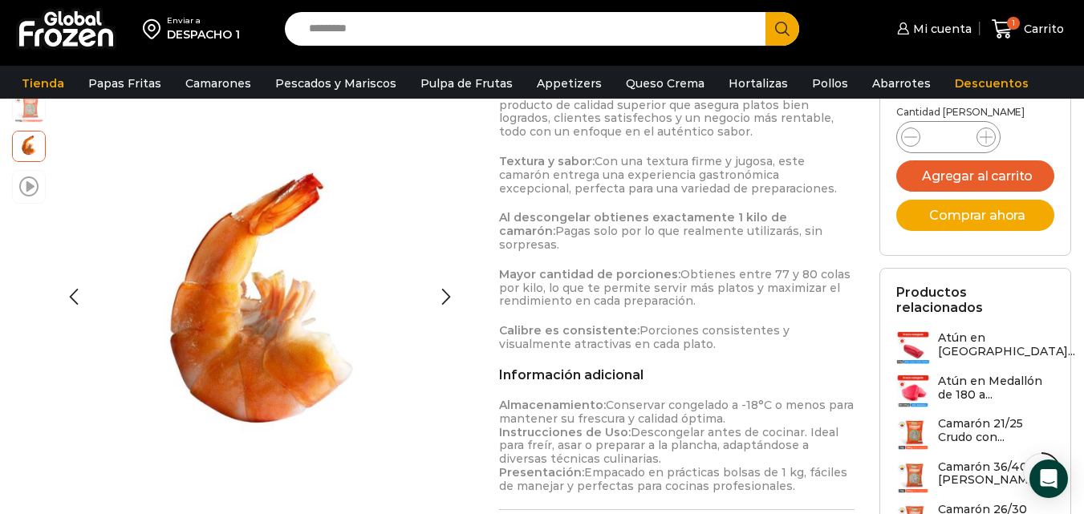
click at [34, 193] on span at bounding box center [28, 186] width 19 height 22
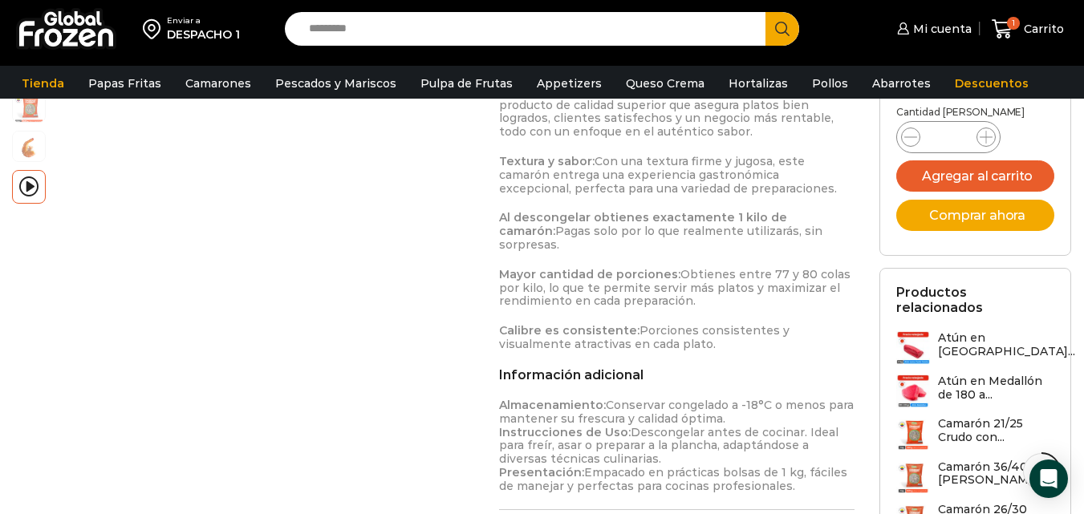
click at [973, 460] on h3 "Camarón 36/40 Crudo Pelado..." at bounding box center [996, 473] width 117 height 27
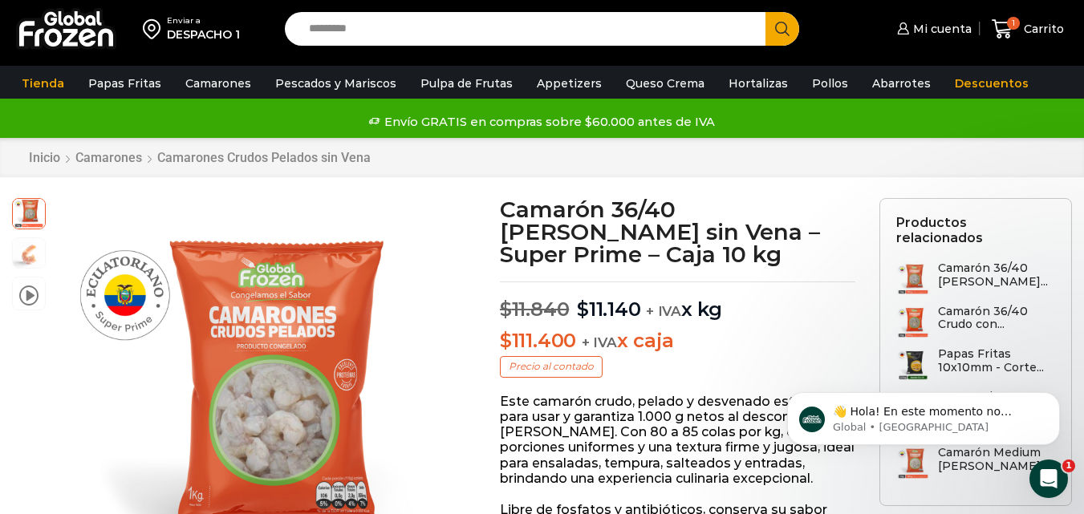
click at [997, 309] on h3 "Camarón 36/40 Crudo con..." at bounding box center [996, 318] width 117 height 27
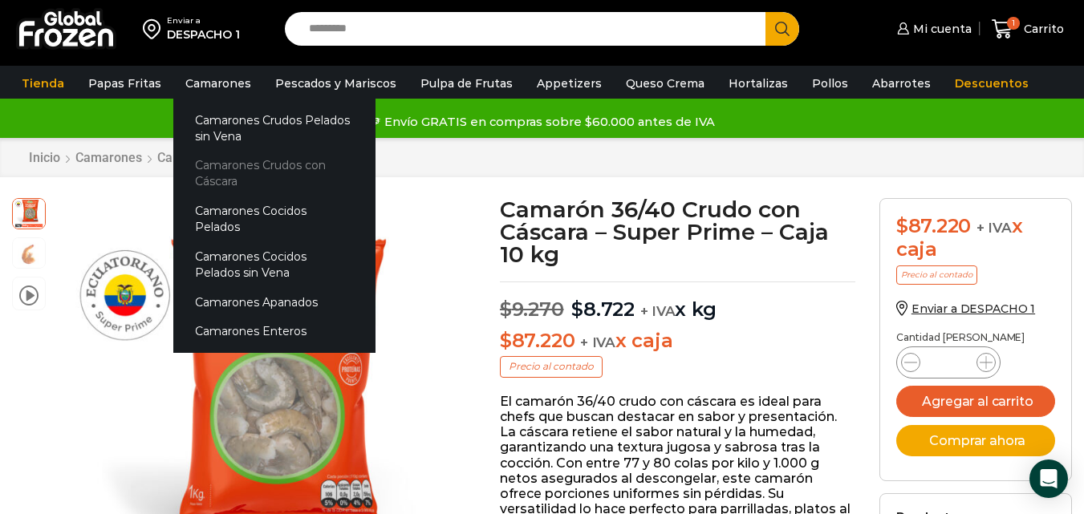
click at [248, 173] on link "Camarones Crudos con Cáscara" at bounding box center [274, 174] width 202 height 46
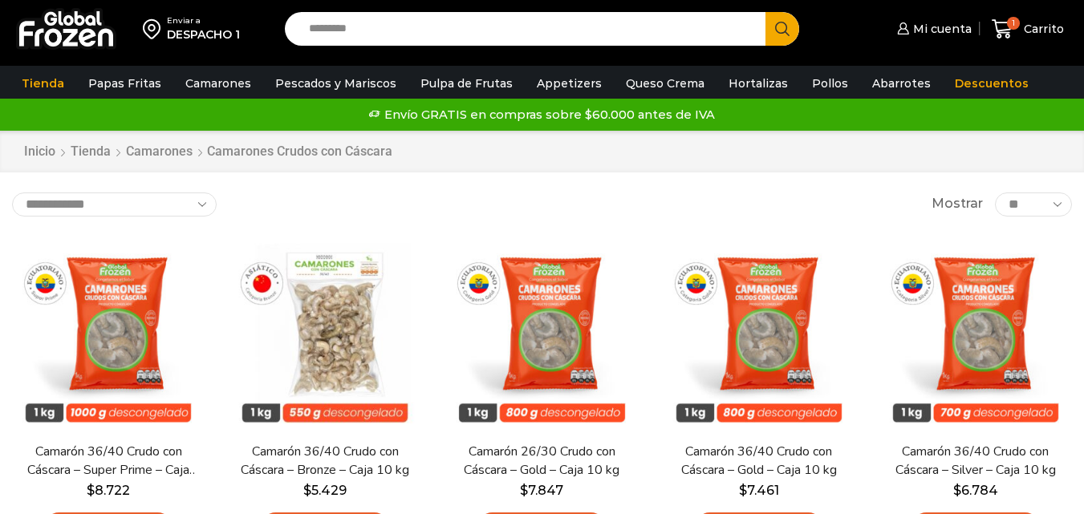
click at [787, 460] on link "Camarón 36/40 Crudo con Cáscara – Gold – Caja 10 kg" at bounding box center [758, 461] width 173 height 37
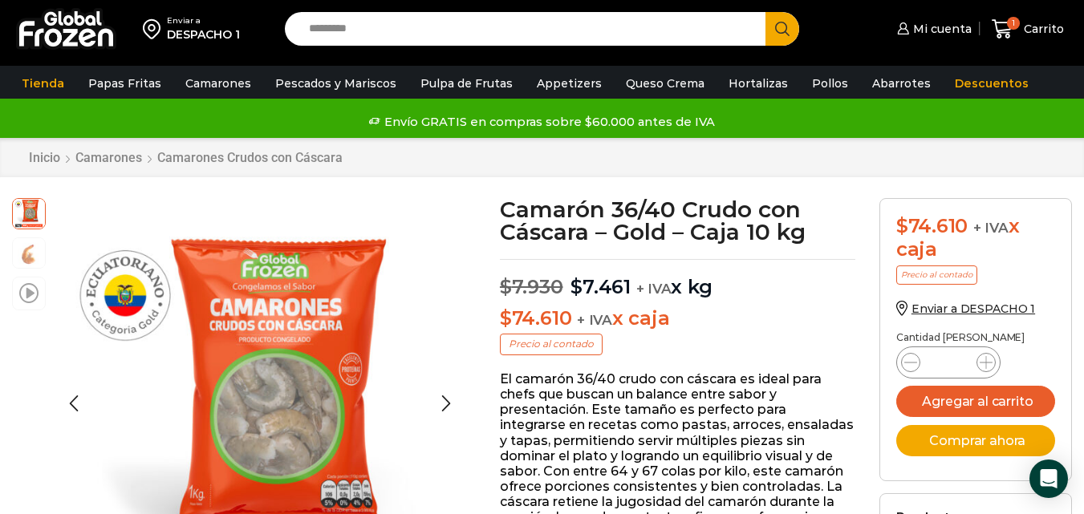
click at [33, 291] on span at bounding box center [28, 293] width 19 height 22
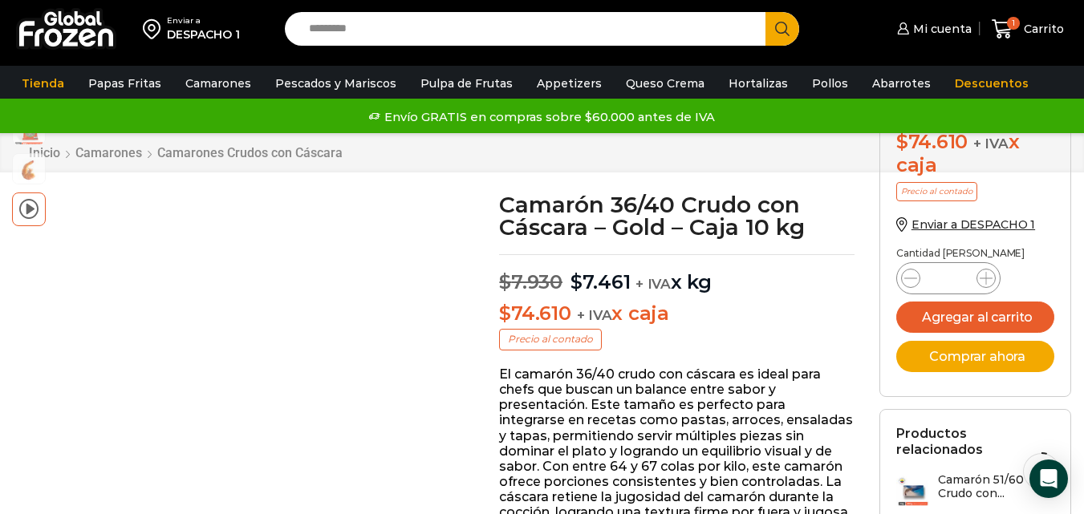
scroll to position [172, 0]
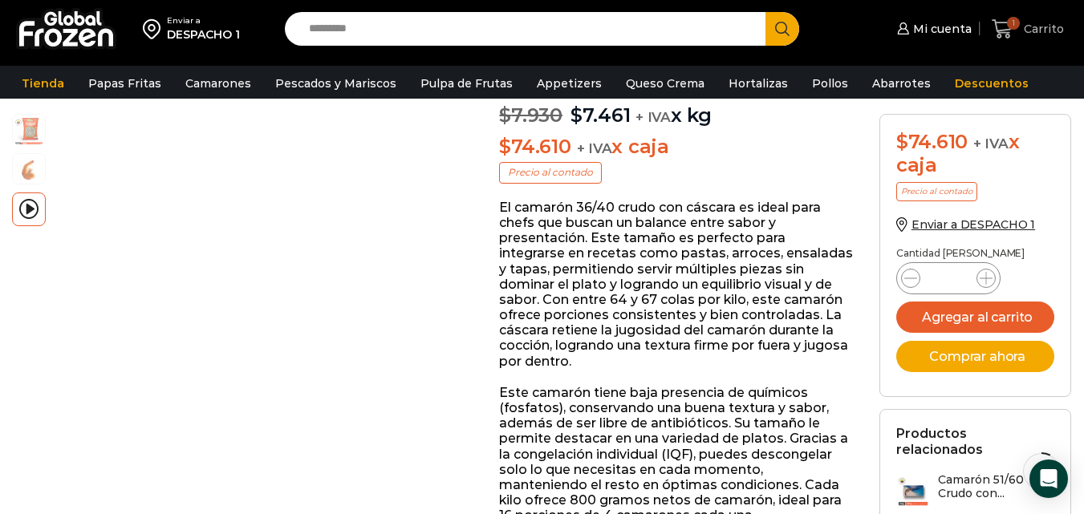
click at [1012, 24] on span "1" at bounding box center [1013, 23] width 13 height 13
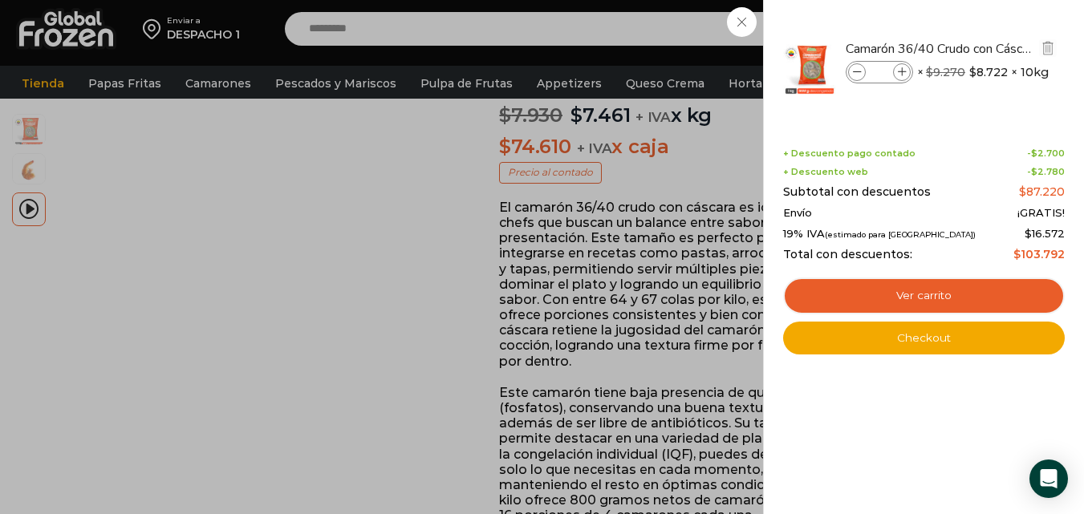
click at [862, 76] on span at bounding box center [857, 72] width 18 height 18
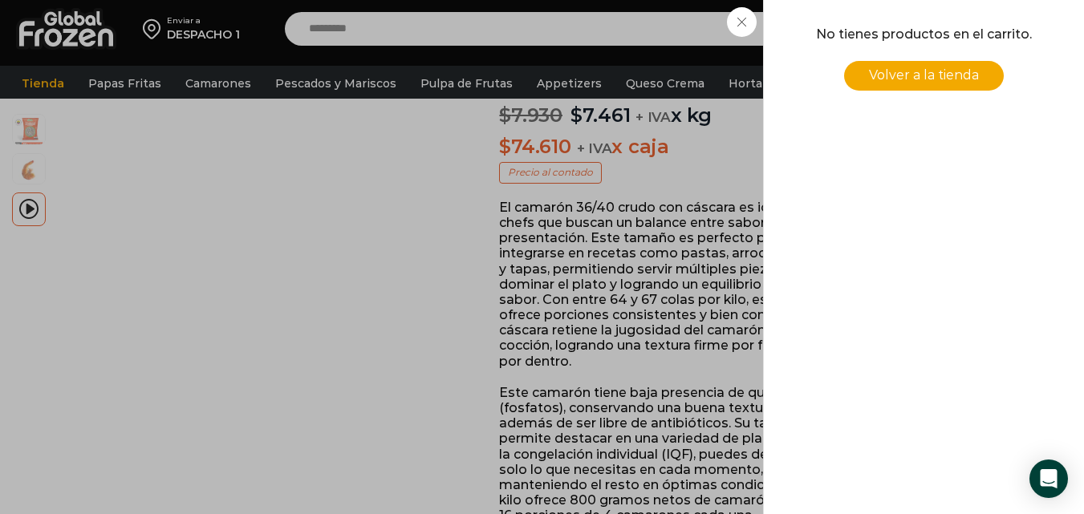
click at [988, 48] on div "0 Carrito 0 0 Shopping Cart No tienes productos en el carrito. Volver a la tien…" at bounding box center [1028, 29] width 80 height 38
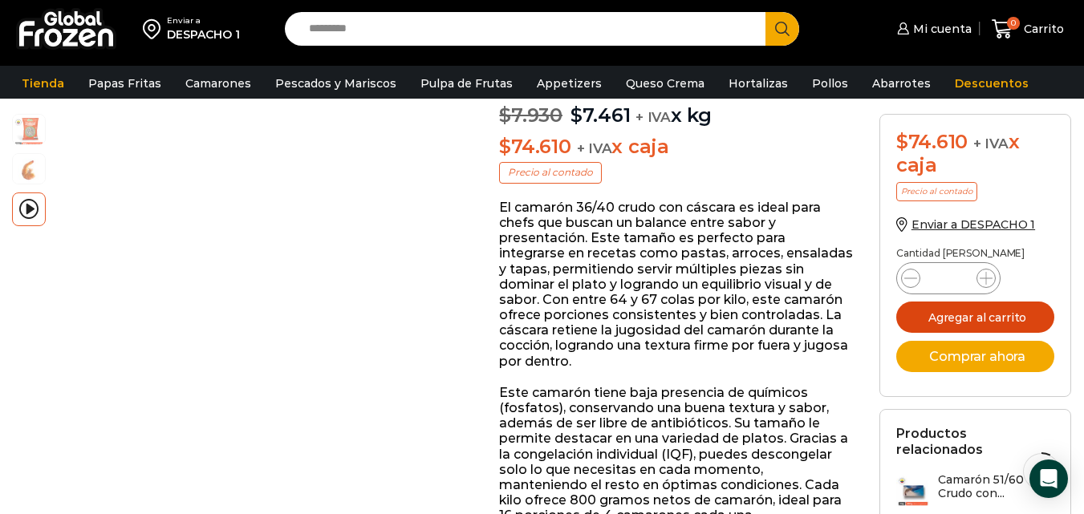
click at [975, 319] on button "Agregar al carrito" at bounding box center [975, 317] width 159 height 31
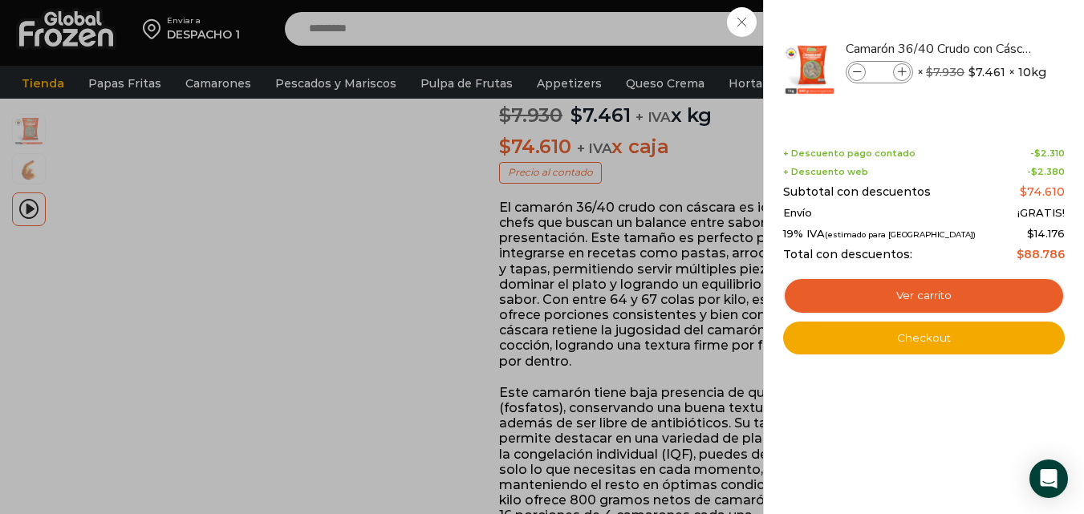
click at [988, 48] on div "1 Carrito 1 1 Shopping Cart *" at bounding box center [1028, 29] width 80 height 38
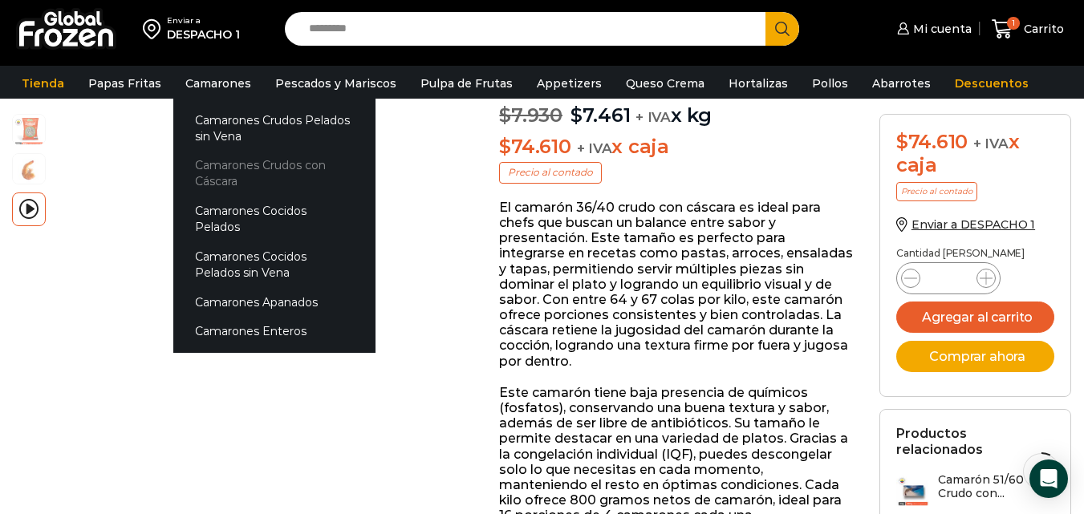
click at [213, 164] on link "Camarones Crudos con Cáscara" at bounding box center [274, 174] width 202 height 46
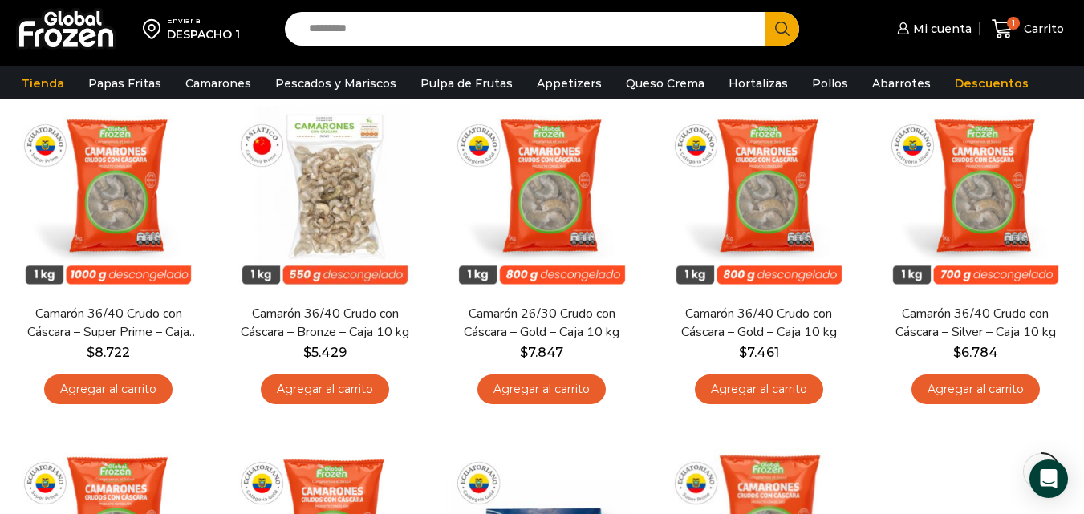
scroll to position [162, 0]
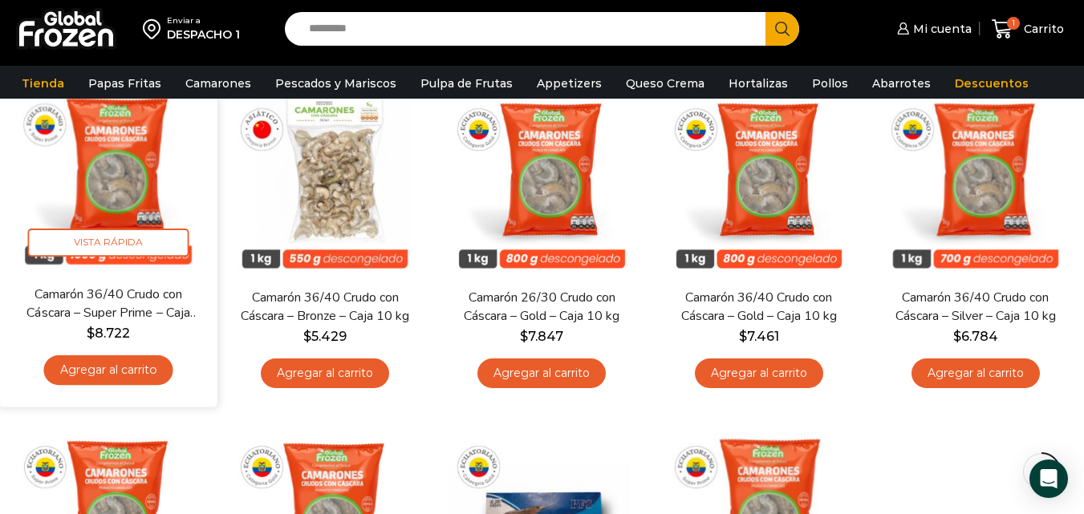
click at [136, 375] on link "Agregar al carrito" at bounding box center [108, 370] width 129 height 30
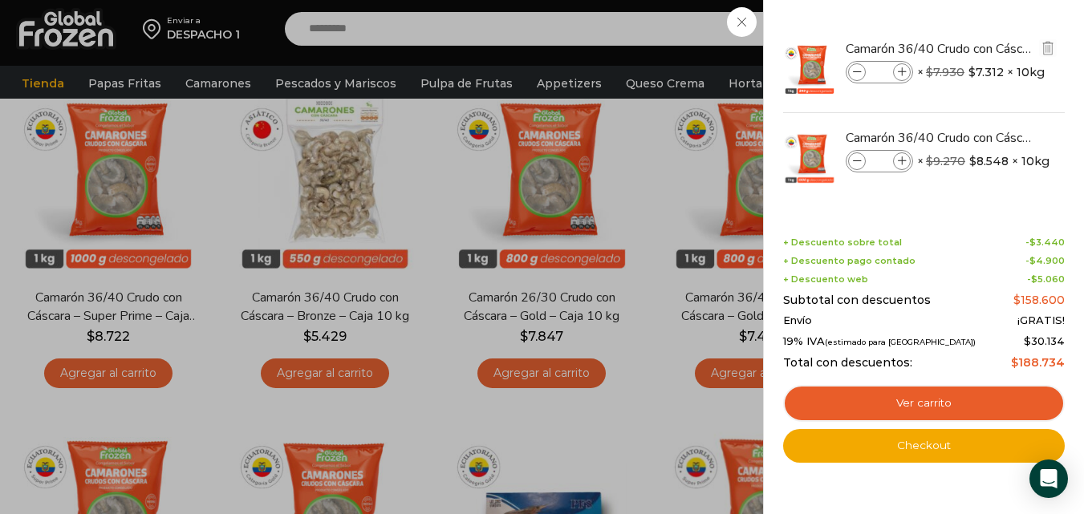
click at [855, 69] on icon at bounding box center [857, 72] width 9 height 9
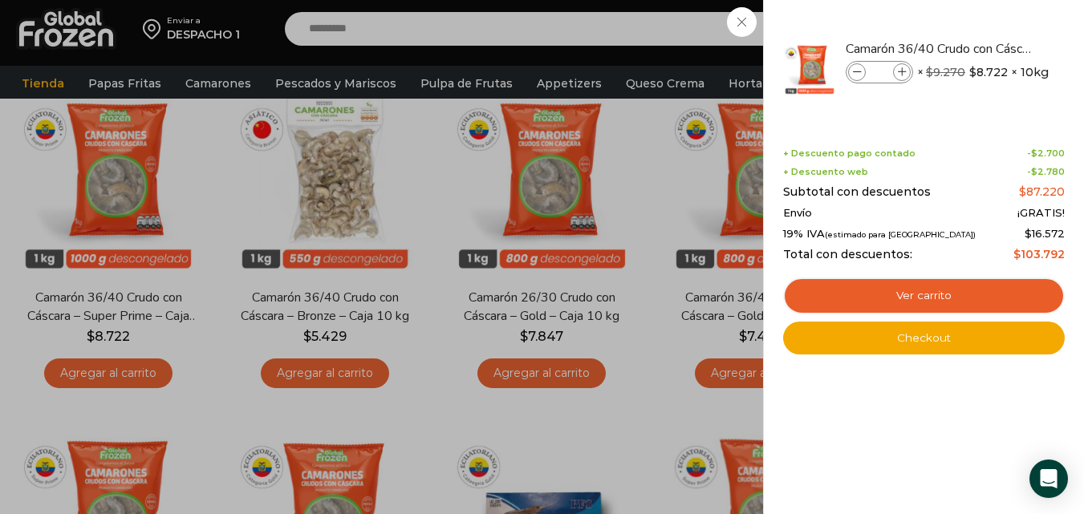
click at [988, 48] on div "1 Carrito 1 1 Shopping Cart *" at bounding box center [1028, 29] width 80 height 38
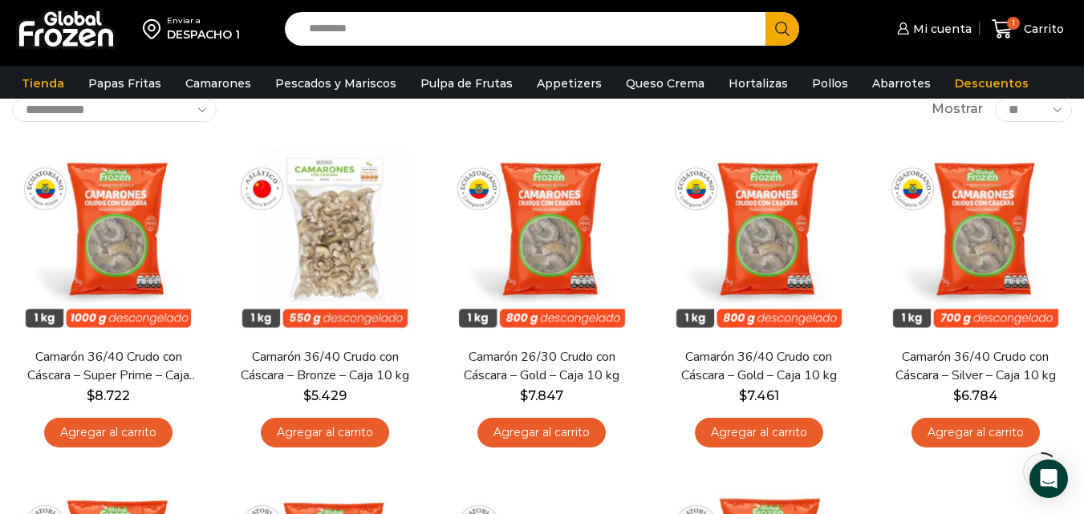
scroll to position [141, 0]
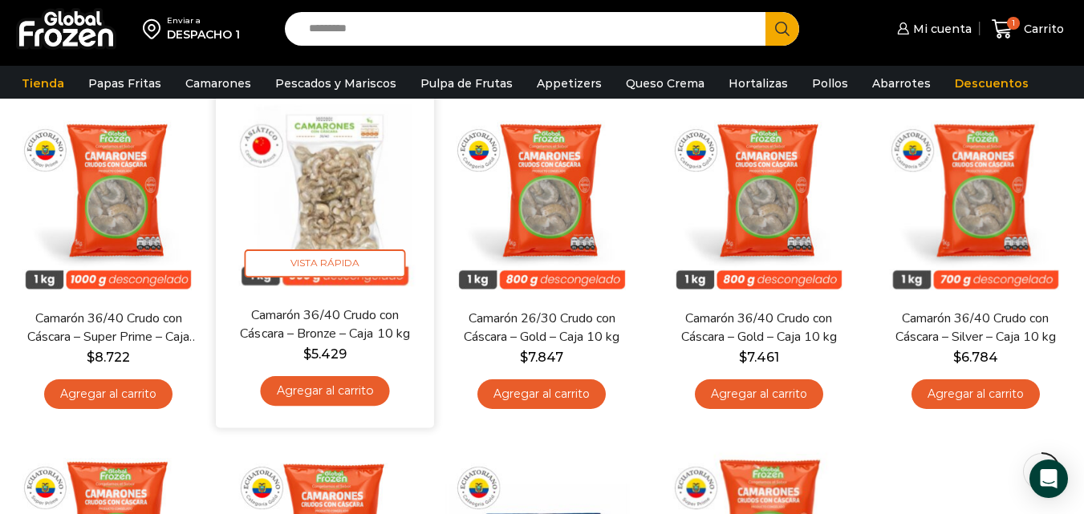
click at [366, 213] on img at bounding box center [325, 196] width 194 height 194
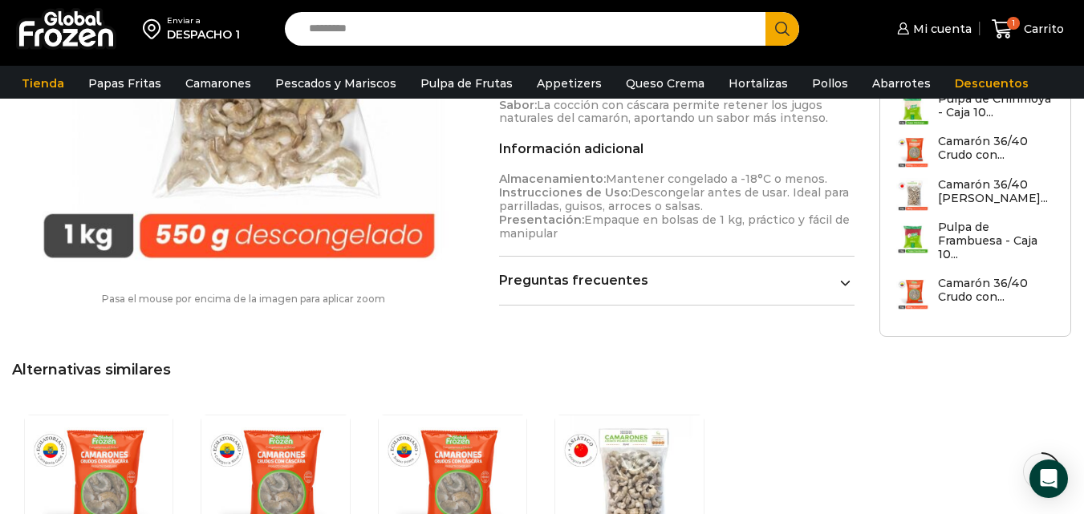
scroll to position [817, 0]
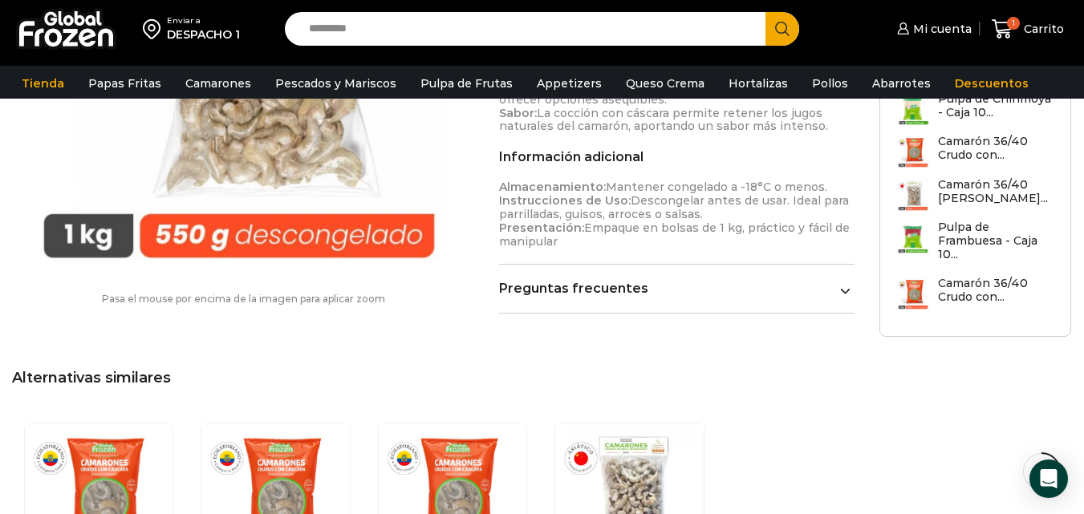
click at [827, 294] on link "Preguntas frecuentes" at bounding box center [676, 288] width 355 height 15
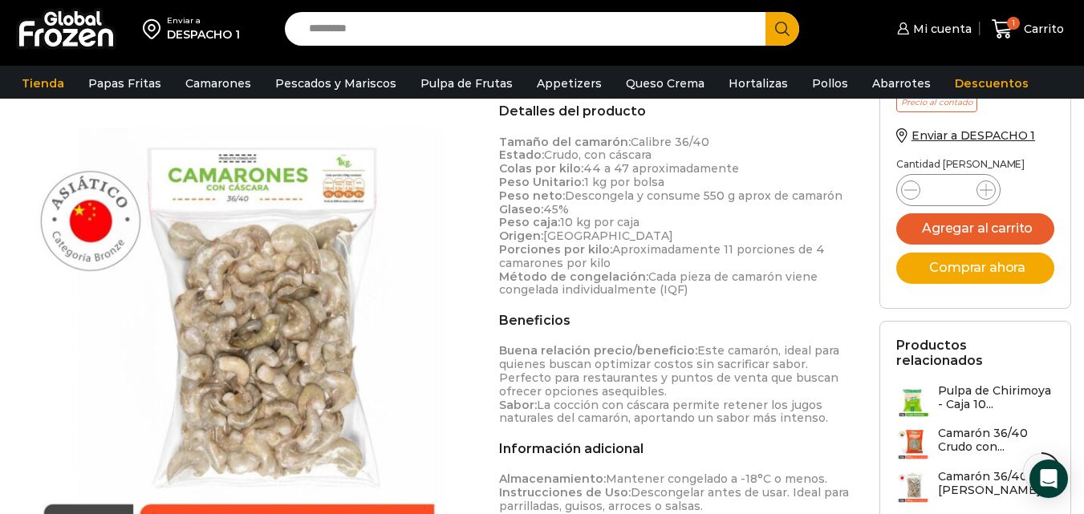
scroll to position [503, 0]
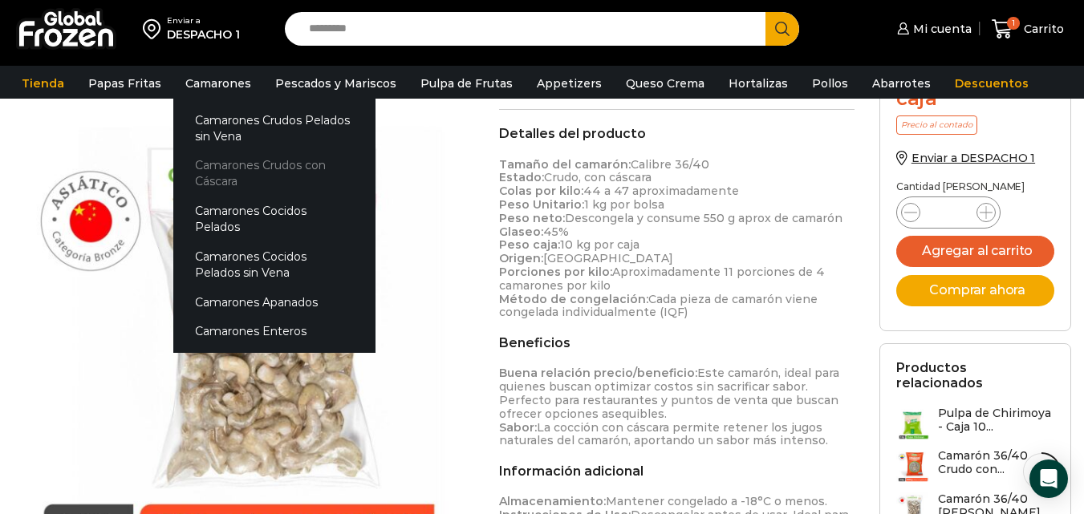
click at [226, 170] on link "Camarones Crudos con Cáscara" at bounding box center [274, 174] width 202 height 46
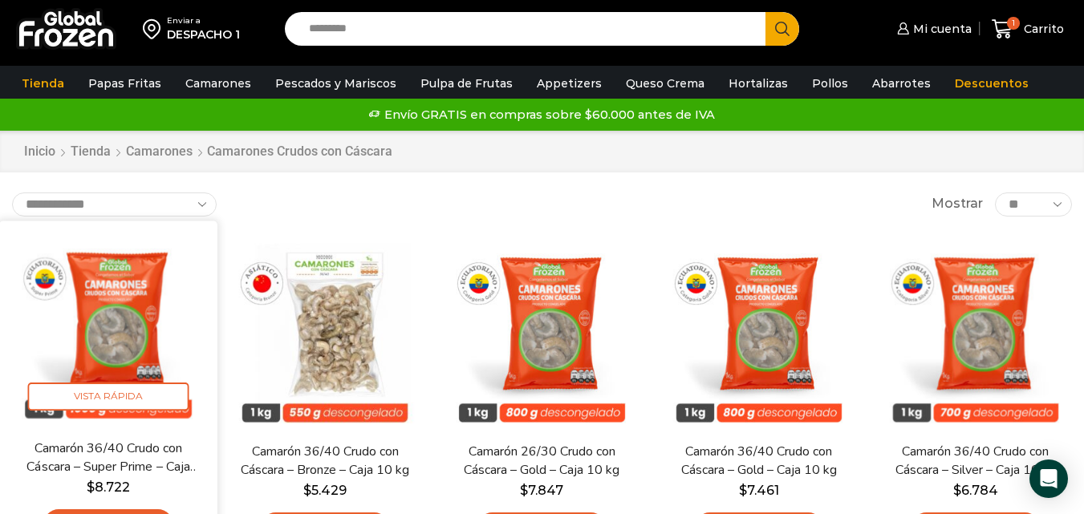
click at [139, 326] on img at bounding box center [108, 330] width 194 height 194
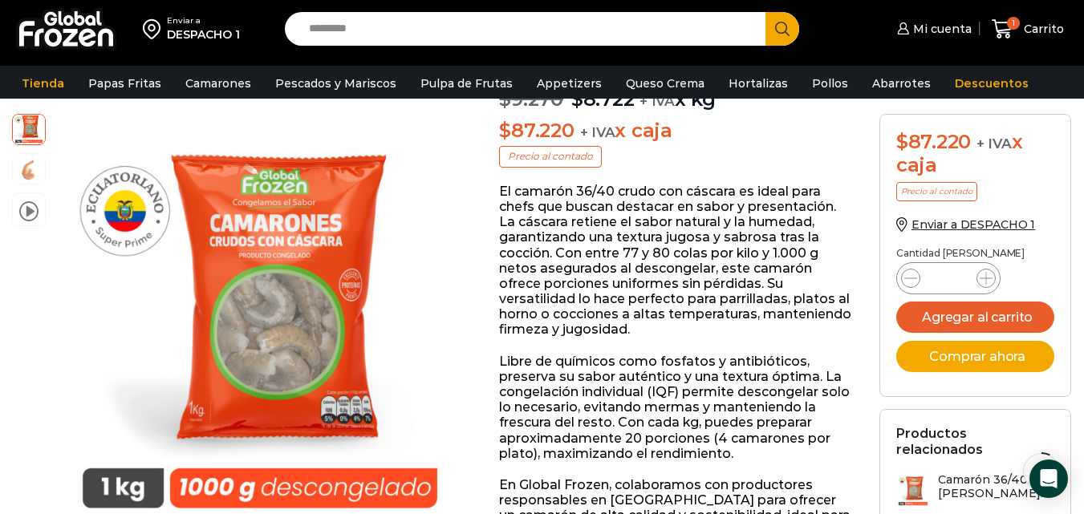
scroll to position [183, 0]
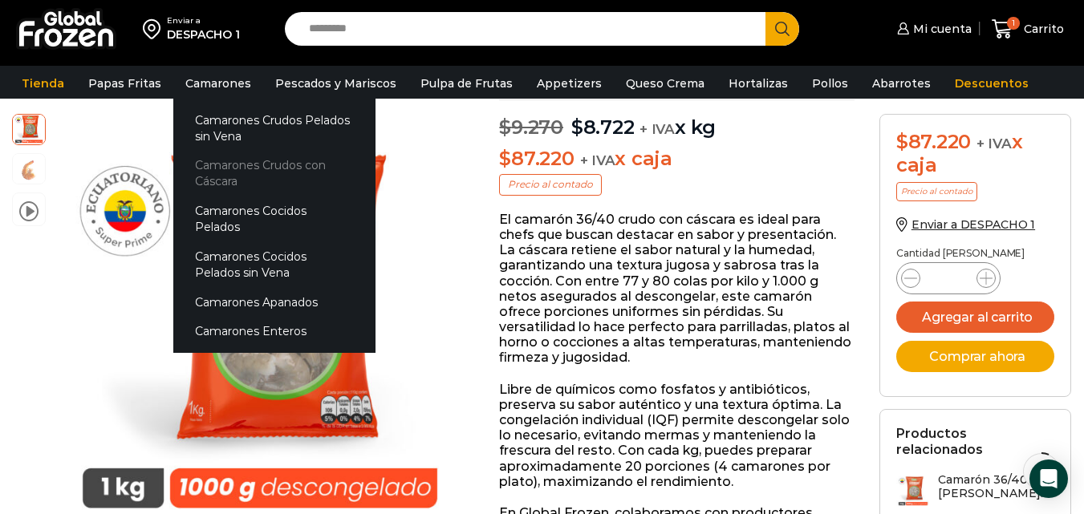
click at [240, 179] on link "Camarones Crudos con Cáscara" at bounding box center [274, 174] width 202 height 46
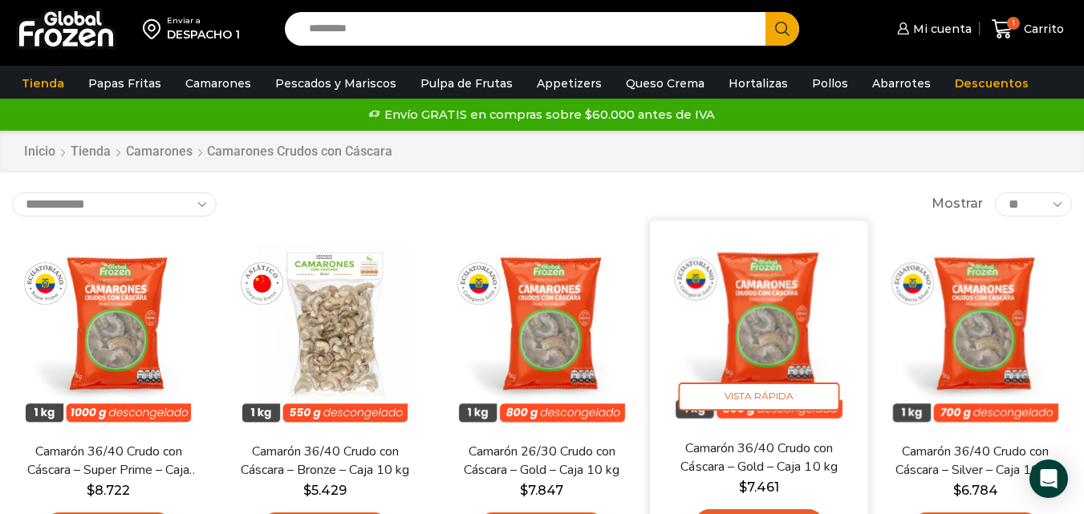
click at [784, 382] on img at bounding box center [759, 330] width 194 height 194
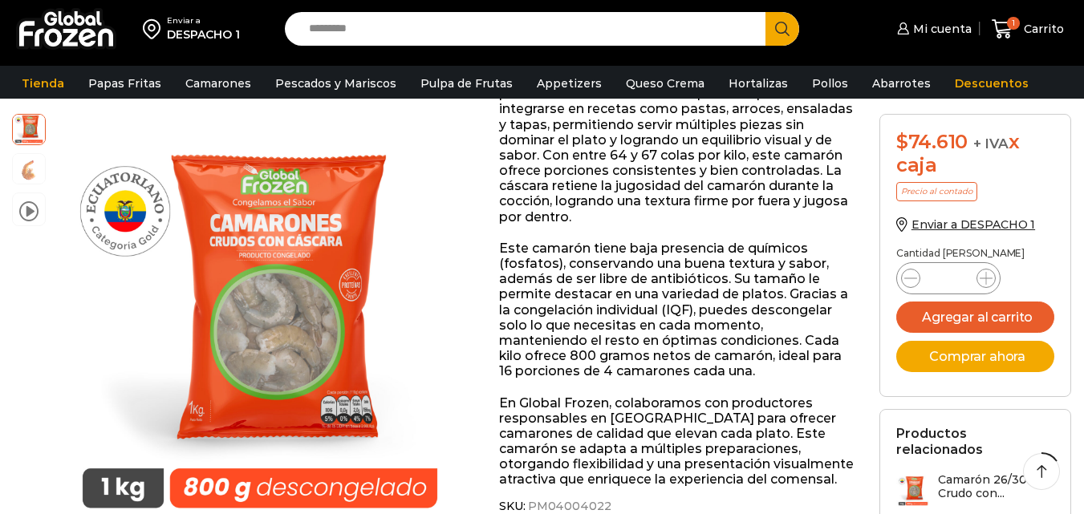
scroll to position [339, 0]
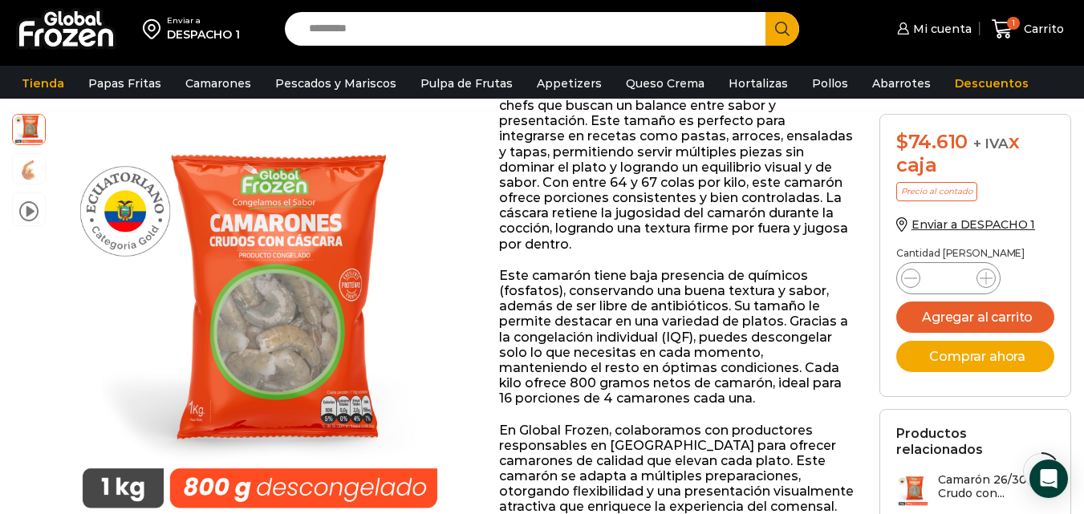
scroll to position [231, 0]
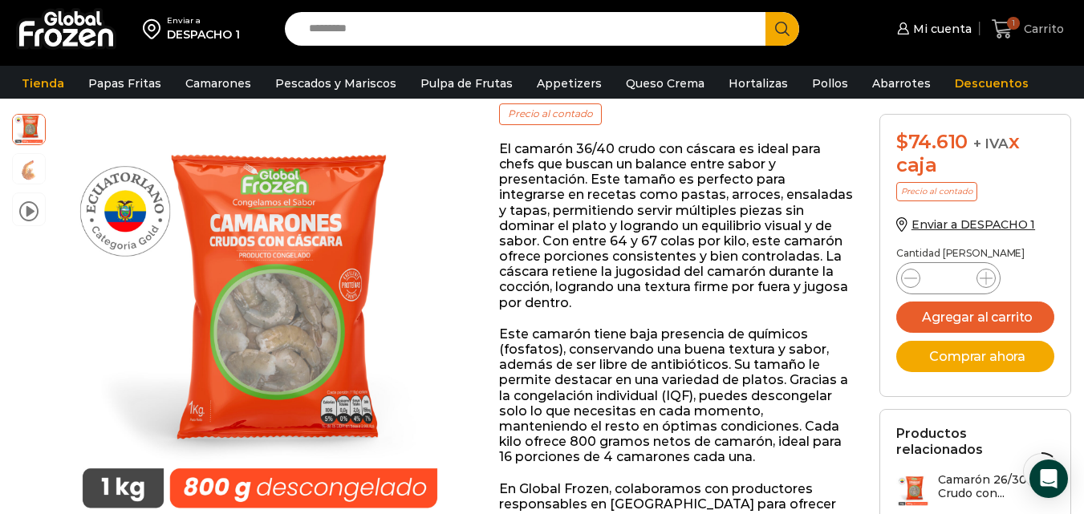
click at [1050, 35] on span "Carrito" at bounding box center [1042, 29] width 44 height 16
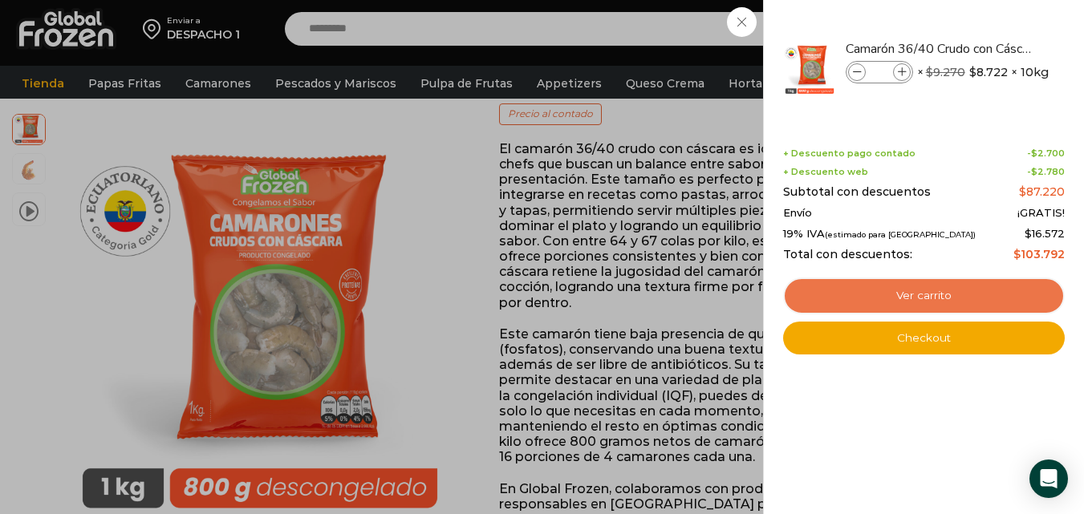
click at [942, 294] on link "Ver carrito" at bounding box center [924, 296] width 282 height 37
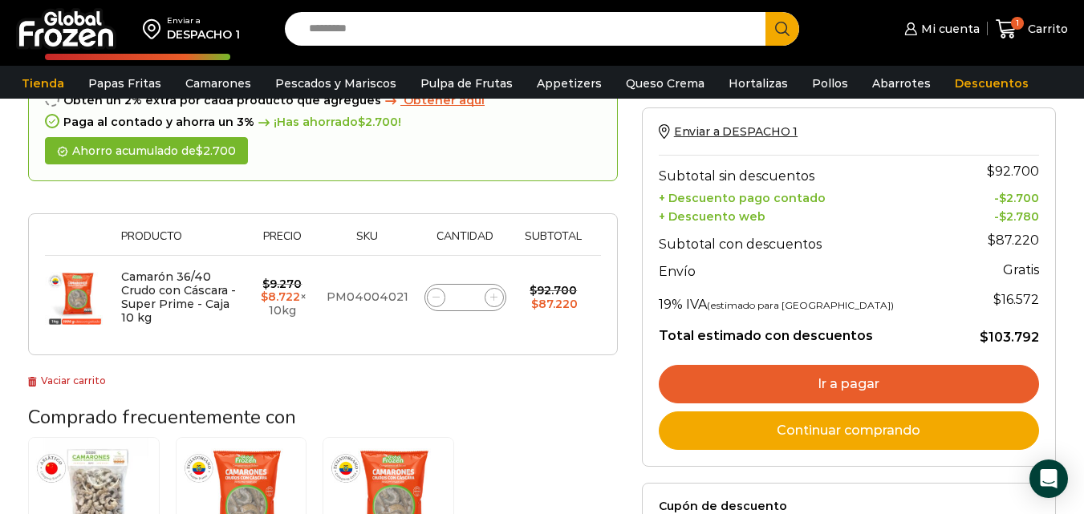
scroll to position [150, 0]
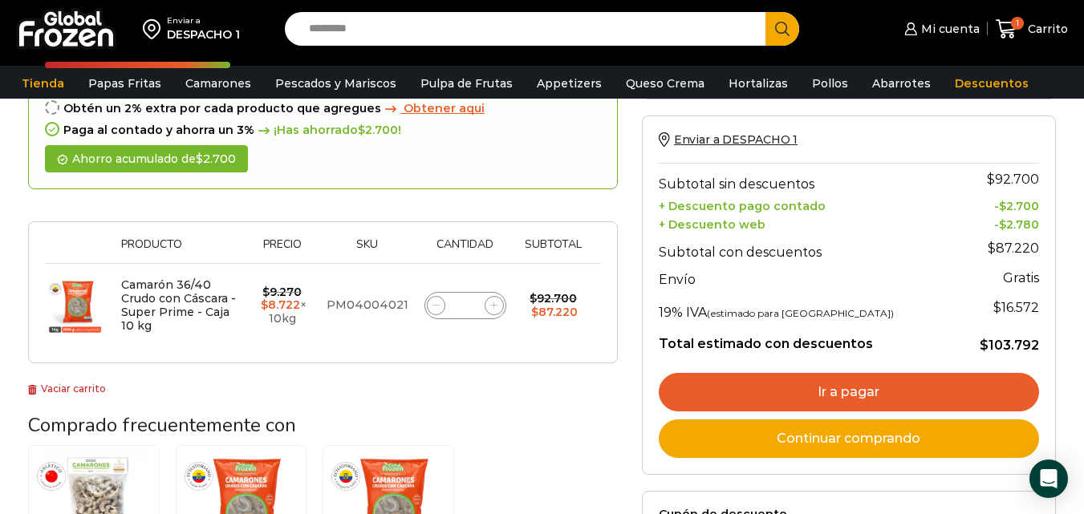
click at [914, 396] on link "Ir a pagar" at bounding box center [849, 392] width 380 height 39
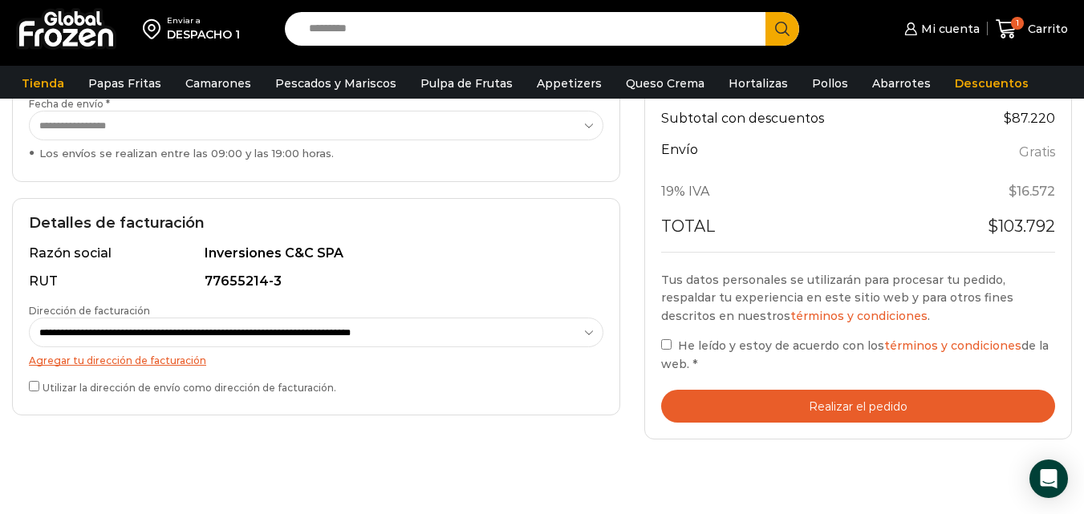
scroll to position [363, 0]
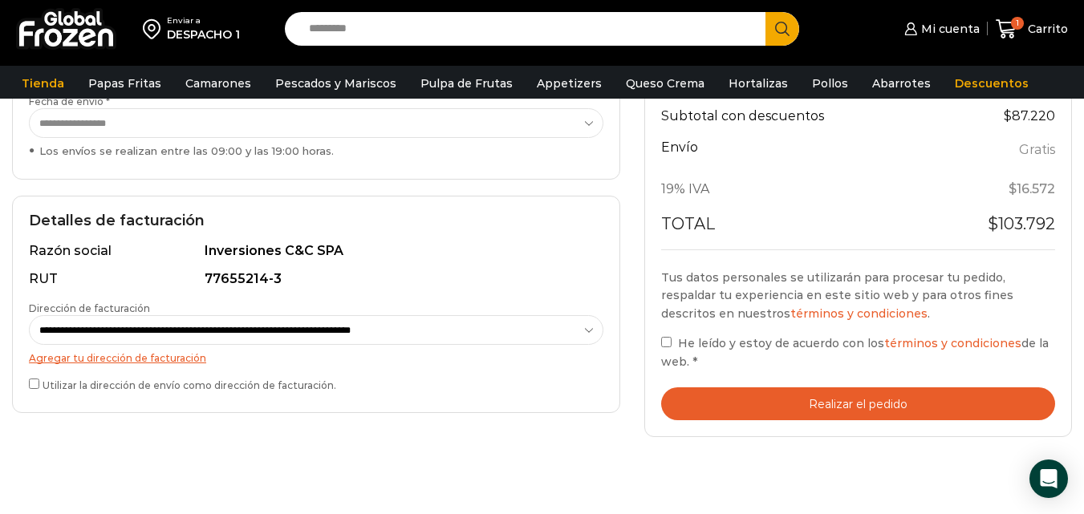
drag, startPoint x: 1093, startPoint y: 122, endPoint x: 1095, endPoint y: 267, distance: 145.2
click at [1084, 267] on html "WordPress WooCommerce Themes Enviar a DESPACHO 1 Search input Search Mi cuenta" at bounding box center [542, 250] width 1084 height 1227
click at [975, 408] on button "Realizar el pedido" at bounding box center [858, 403] width 394 height 33
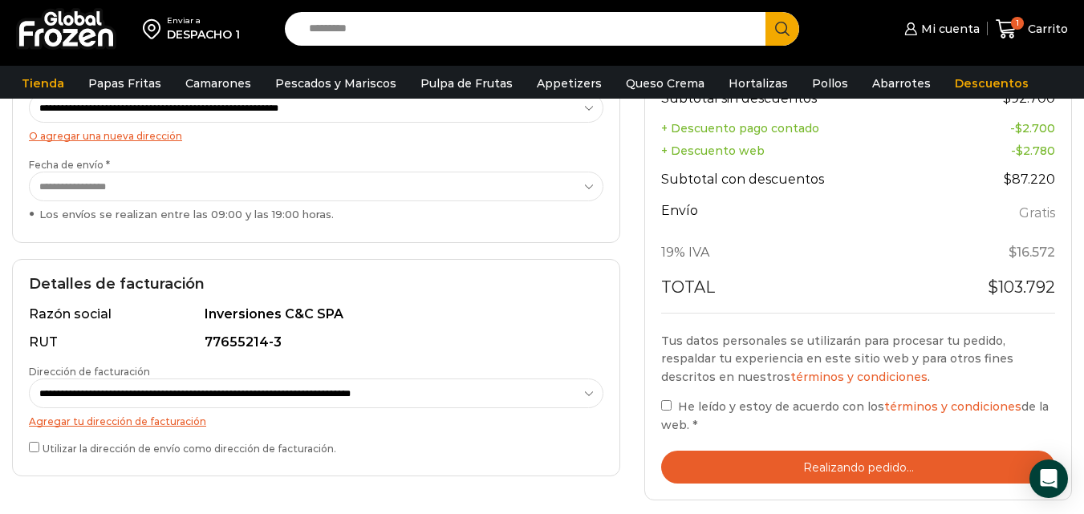
scroll to position [472, 0]
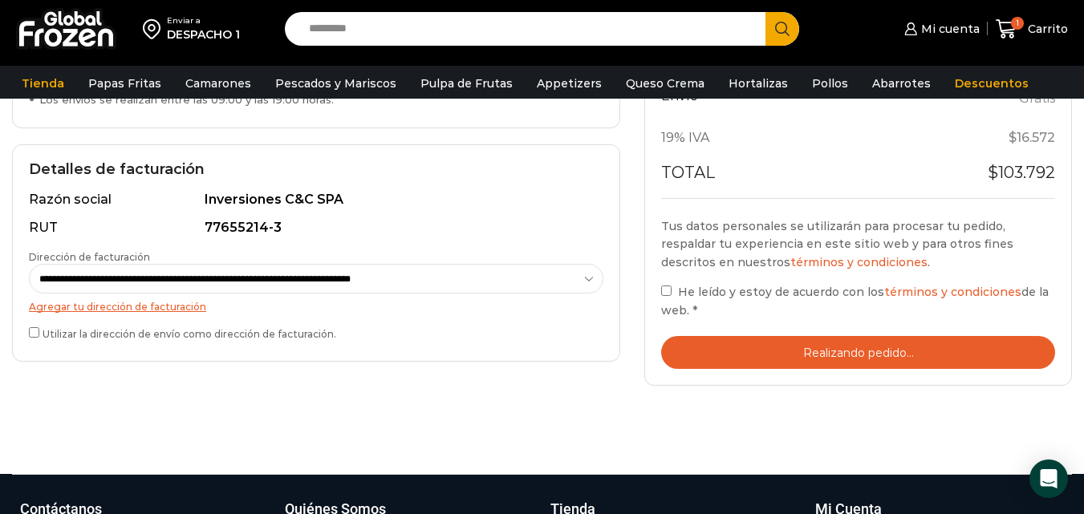
click at [966, 289] on link "términos y condiciones" at bounding box center [952, 292] width 137 height 14
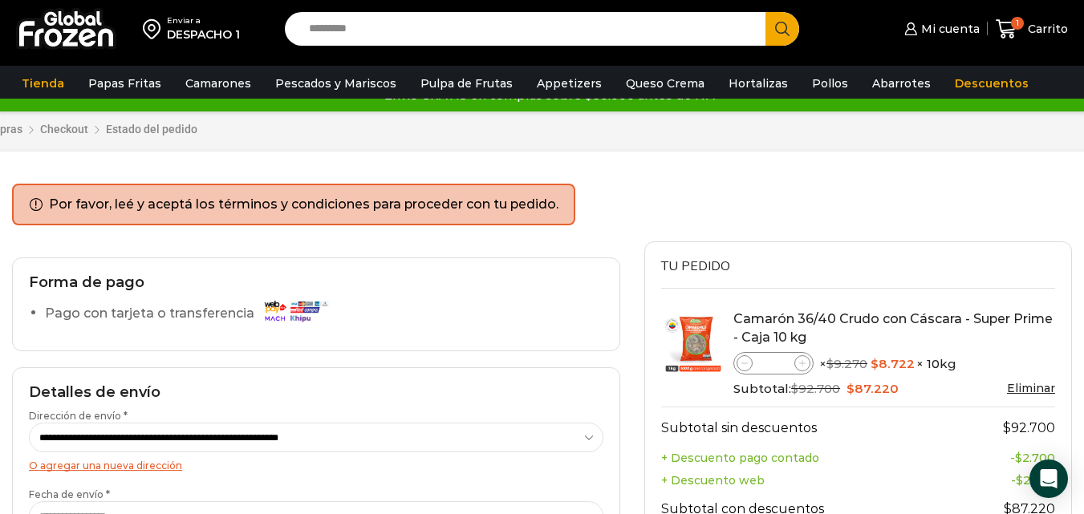
scroll to position [66, 0]
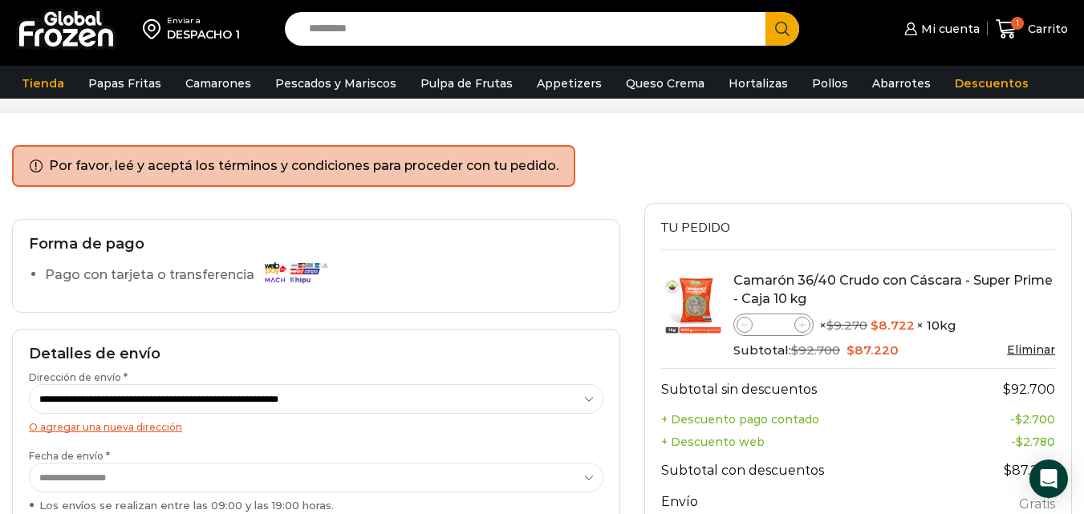
click at [534, 176] on ul "Por favor, leé y aceptá los términos y condiciones para proceder con tu pedido." at bounding box center [293, 166] width 563 height 42
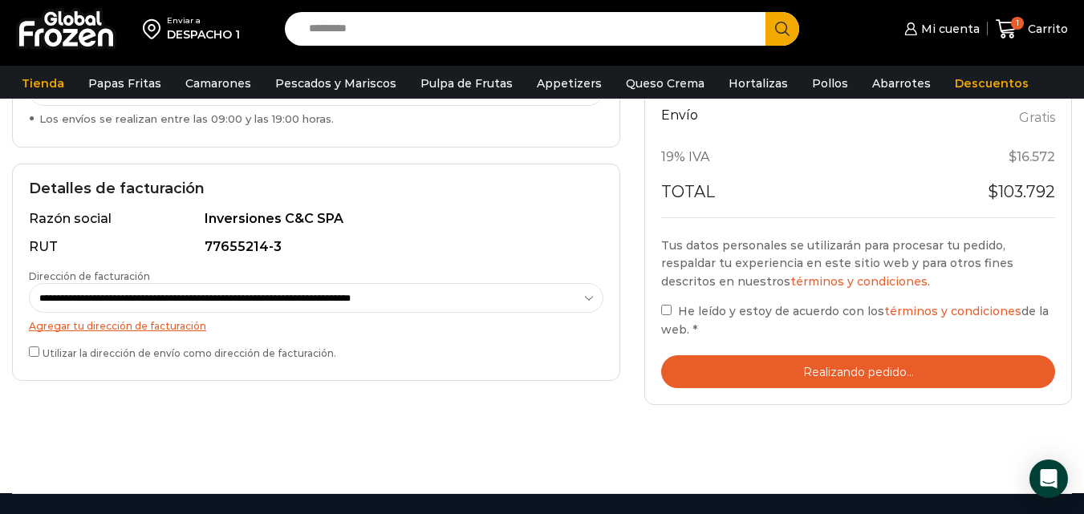
scroll to position [520, 0]
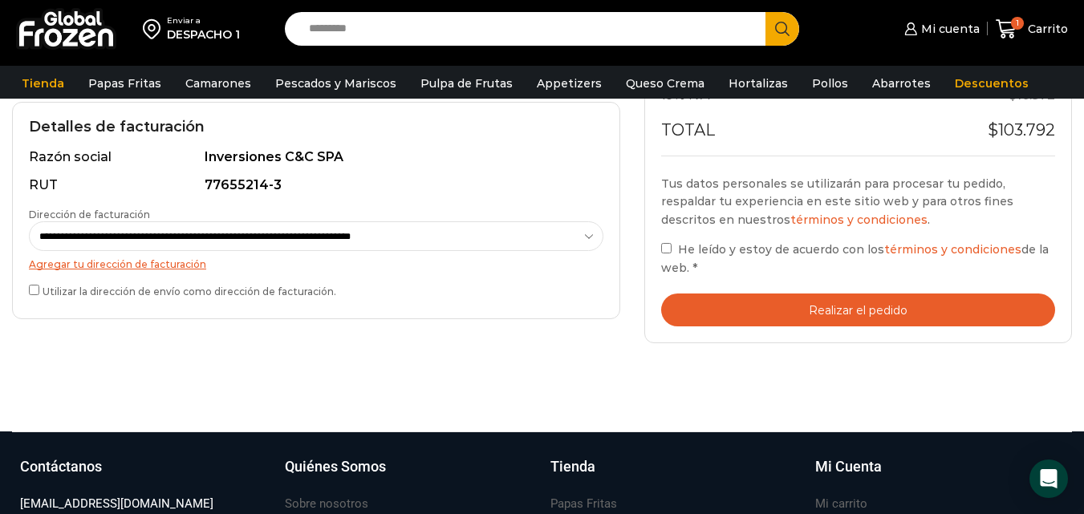
scroll to position [447, 0]
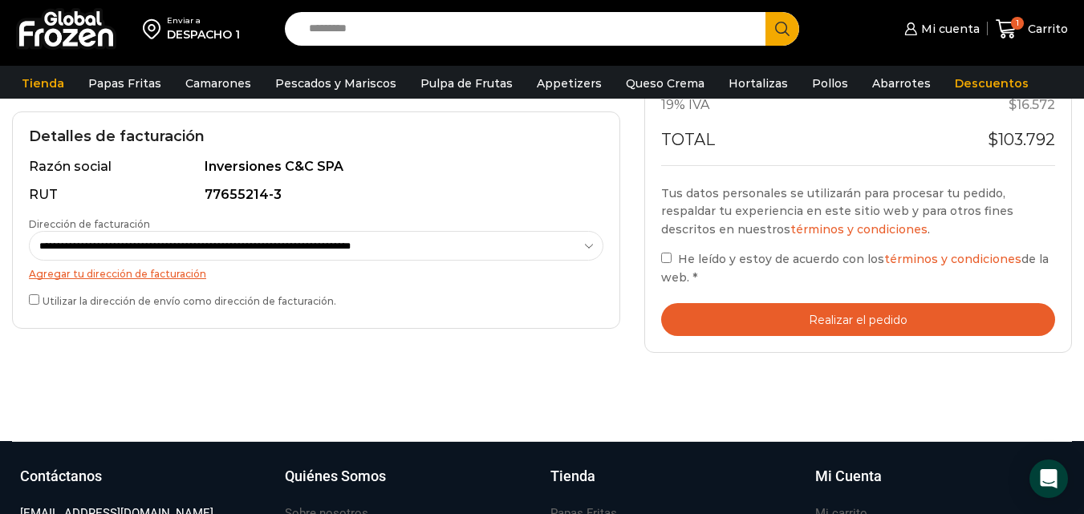
click at [789, 316] on button "Realizar el pedido" at bounding box center [858, 319] width 394 height 33
